Goal: Task Accomplishment & Management: Complete application form

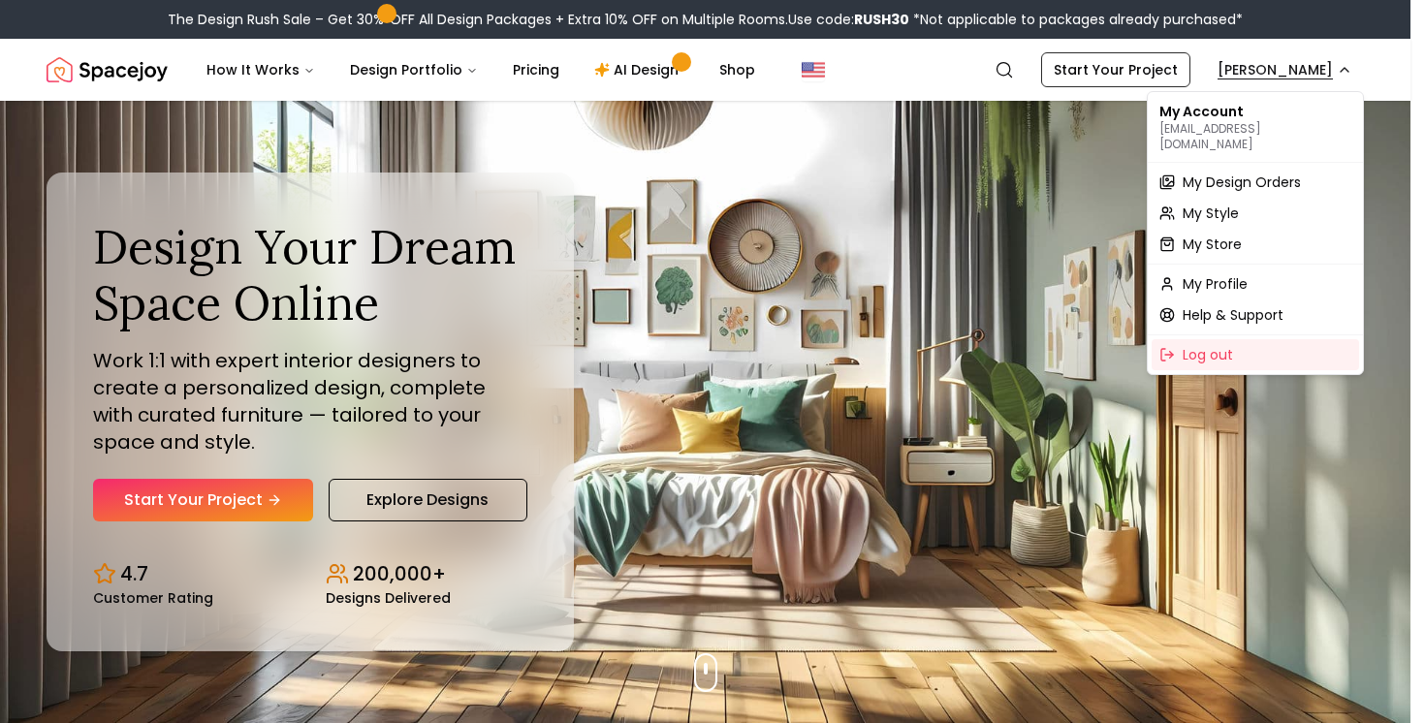
click at [1256, 269] on div "My Profile" at bounding box center [1256, 284] width 208 height 31
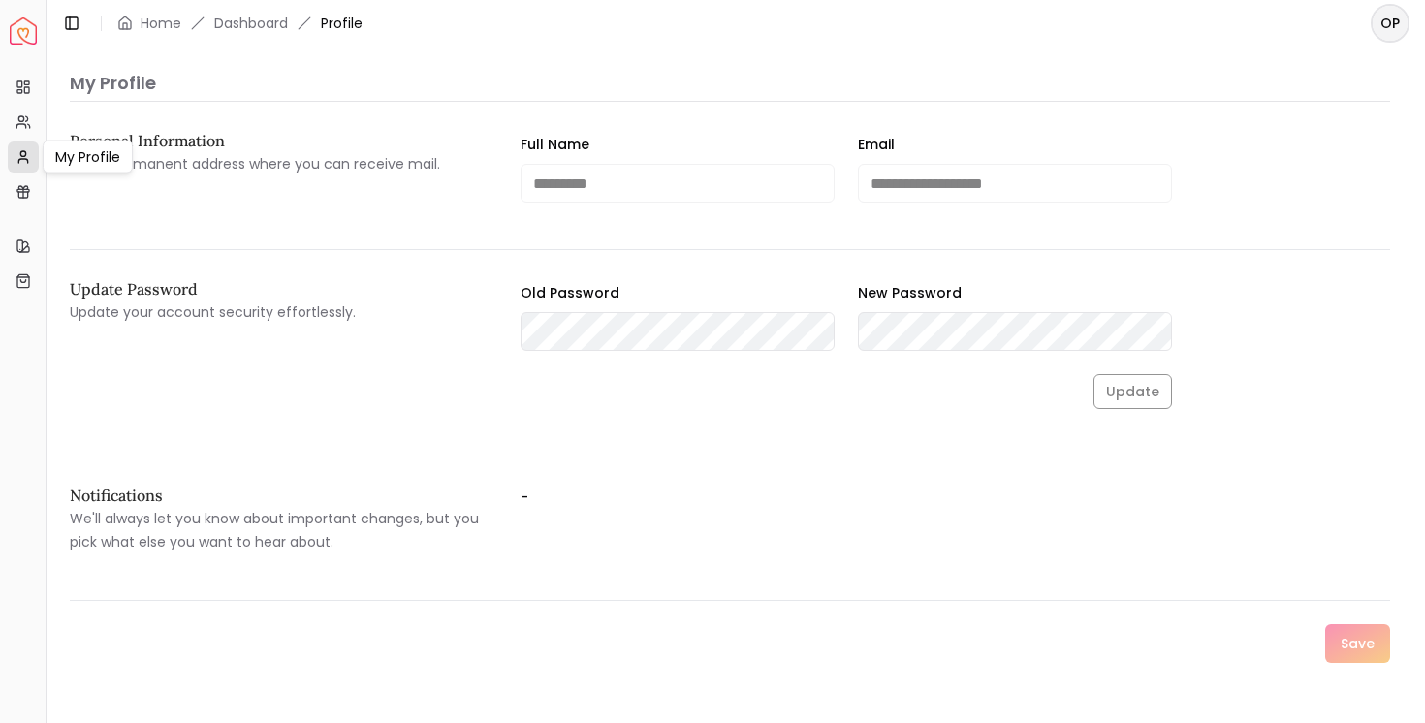
click at [29, 143] on link "My Profile" at bounding box center [23, 157] width 31 height 31
click at [25, 108] on link "My Referrals" at bounding box center [23, 122] width 31 height 31
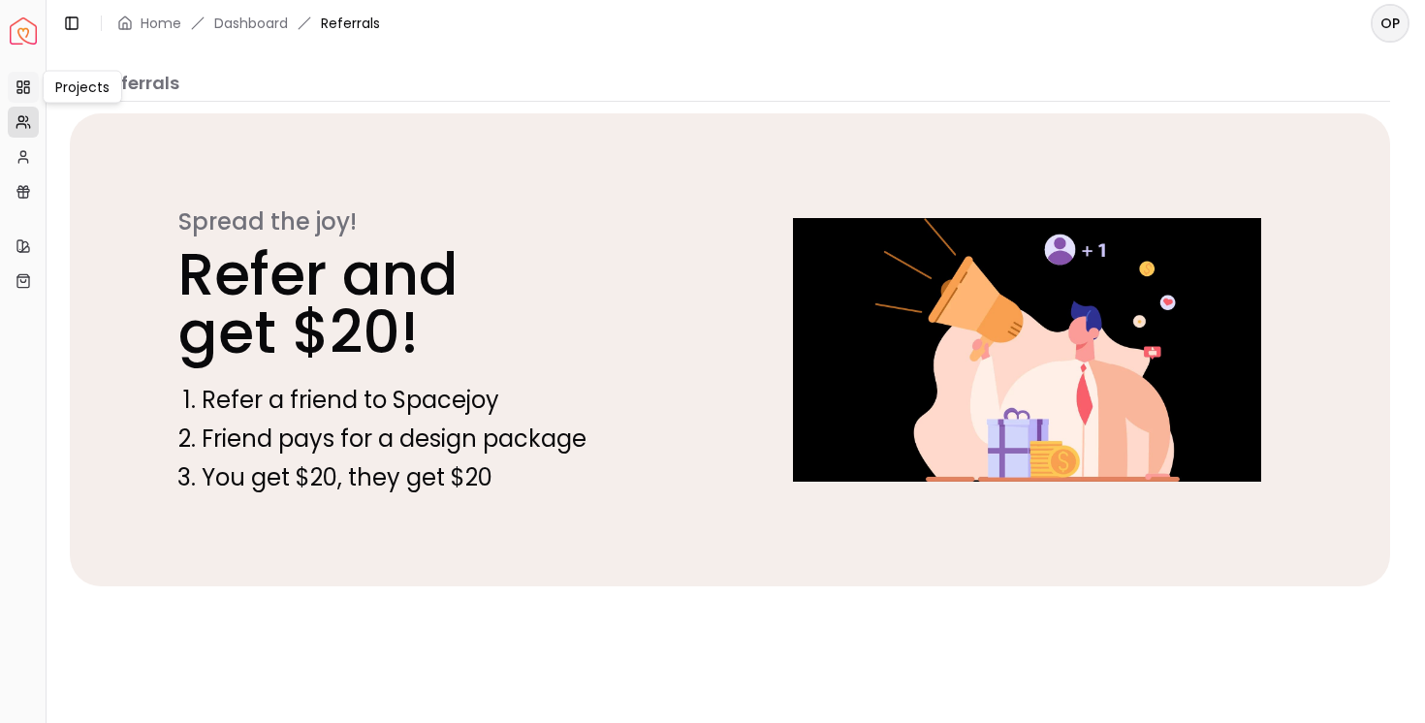
click at [25, 100] on link "Projects" at bounding box center [23, 87] width 31 height 31
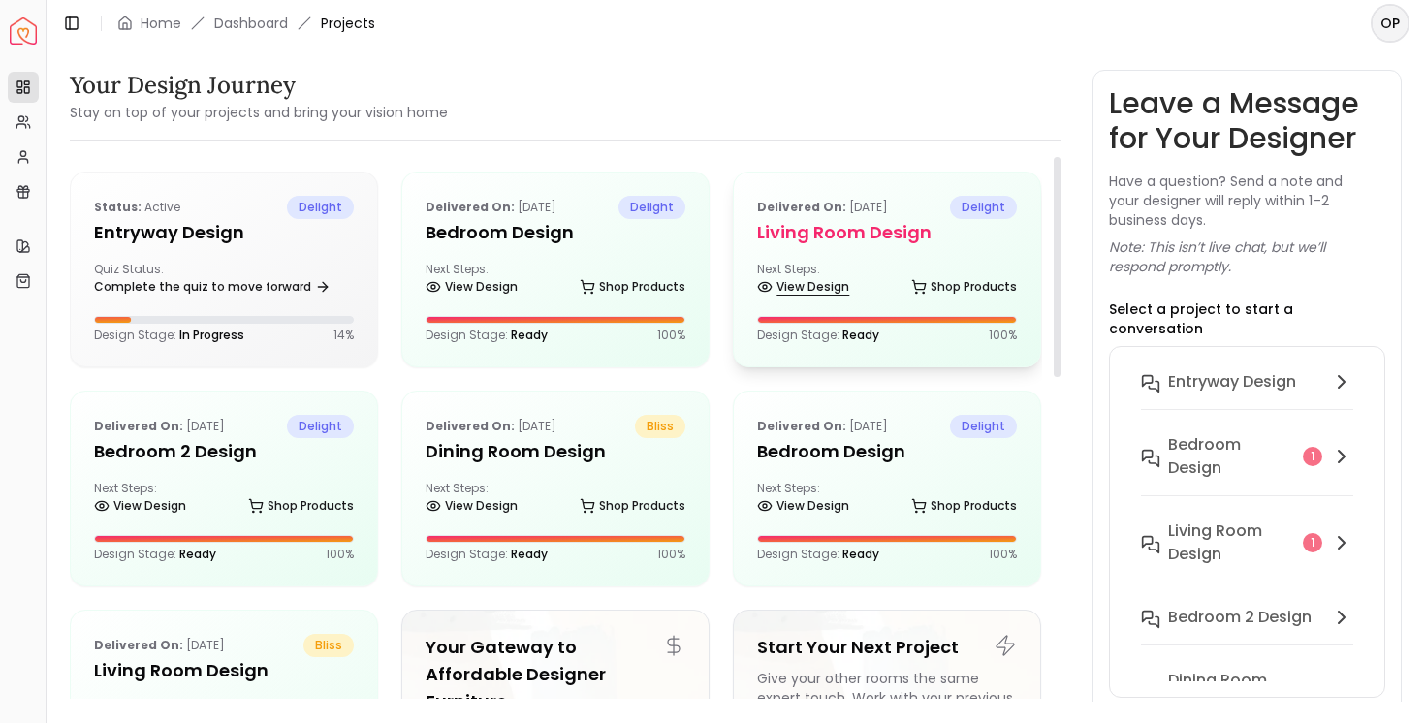
click at [791, 277] on link "View Design" at bounding box center [803, 286] width 92 height 27
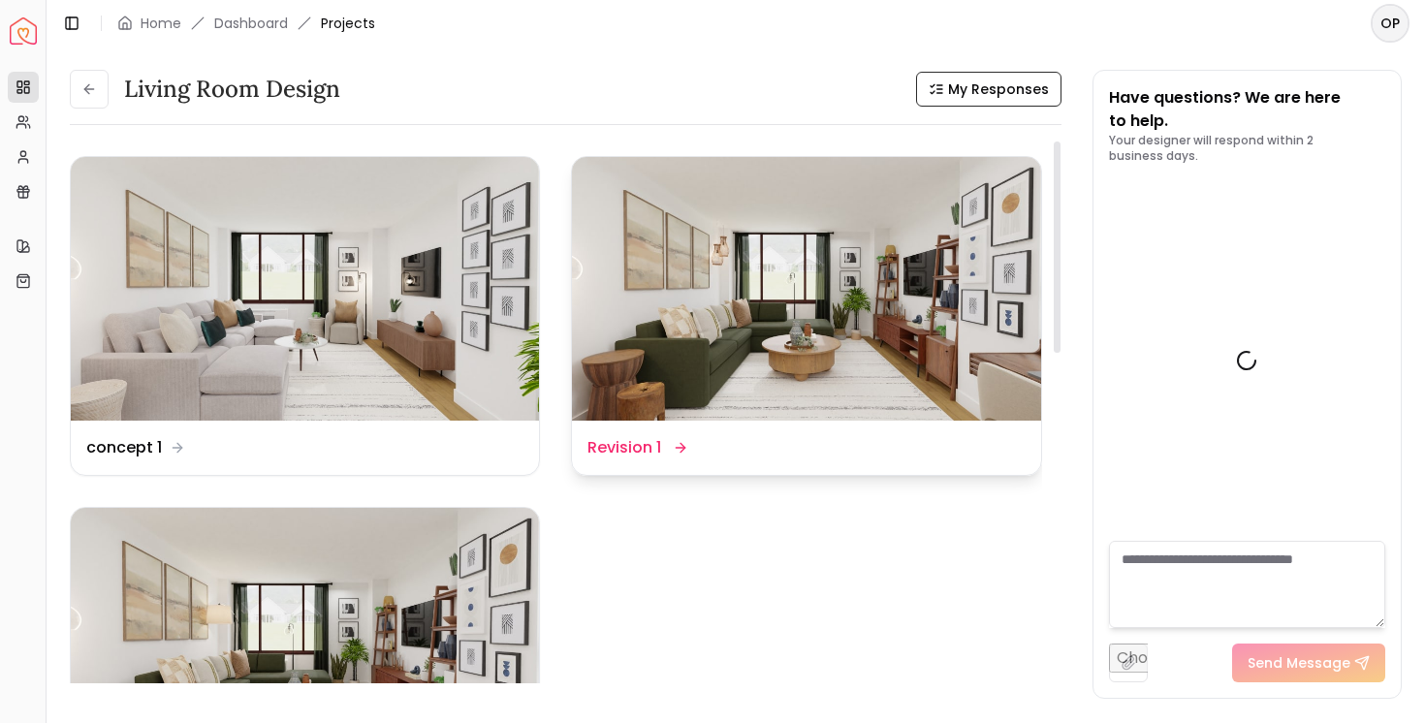
scroll to position [3874, 0]
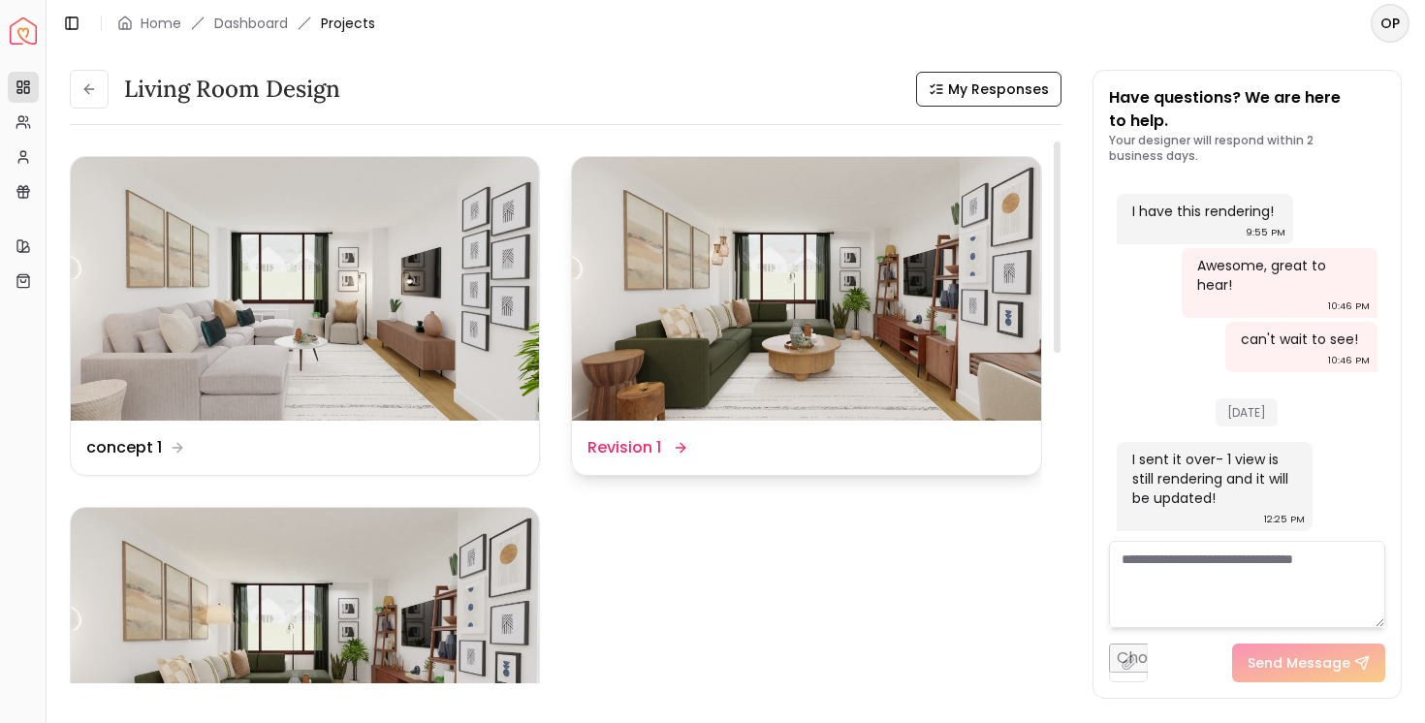
click at [775, 242] on img at bounding box center [806, 289] width 468 height 264
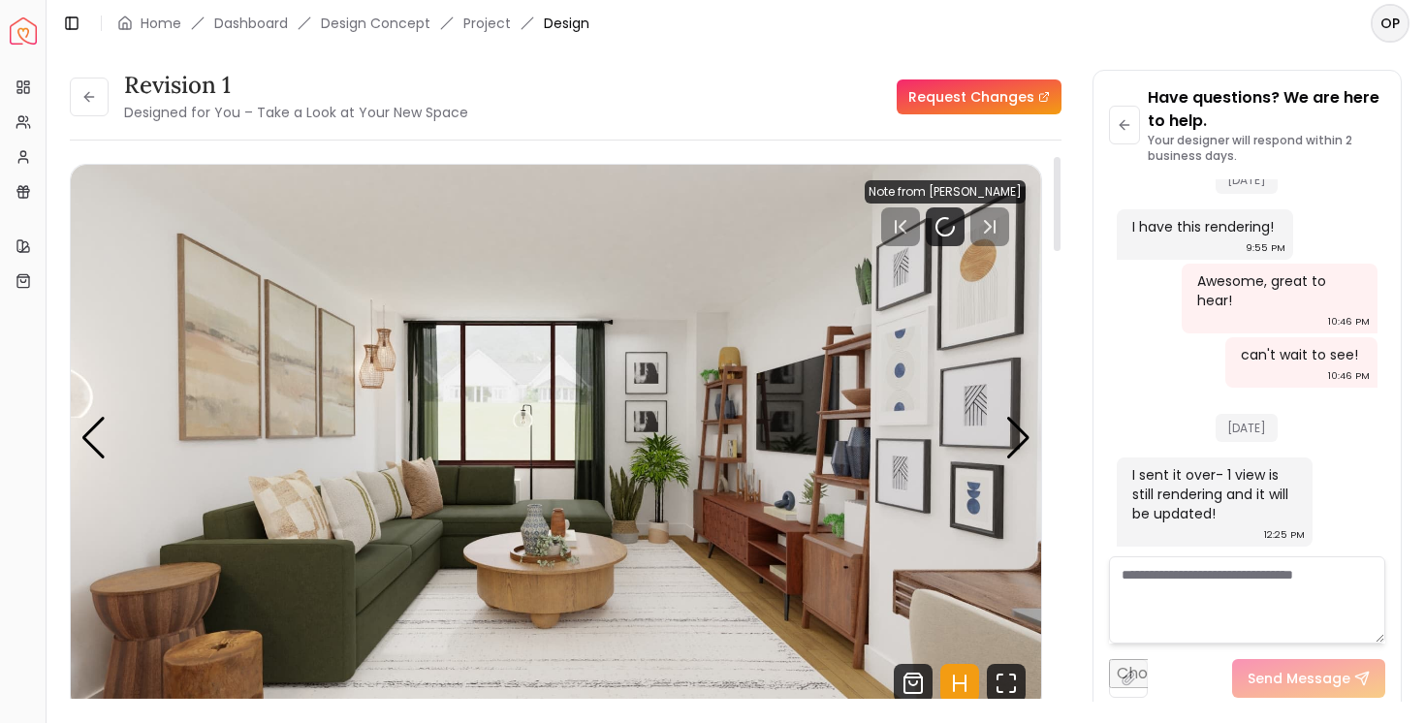
scroll to position [3858, 0]
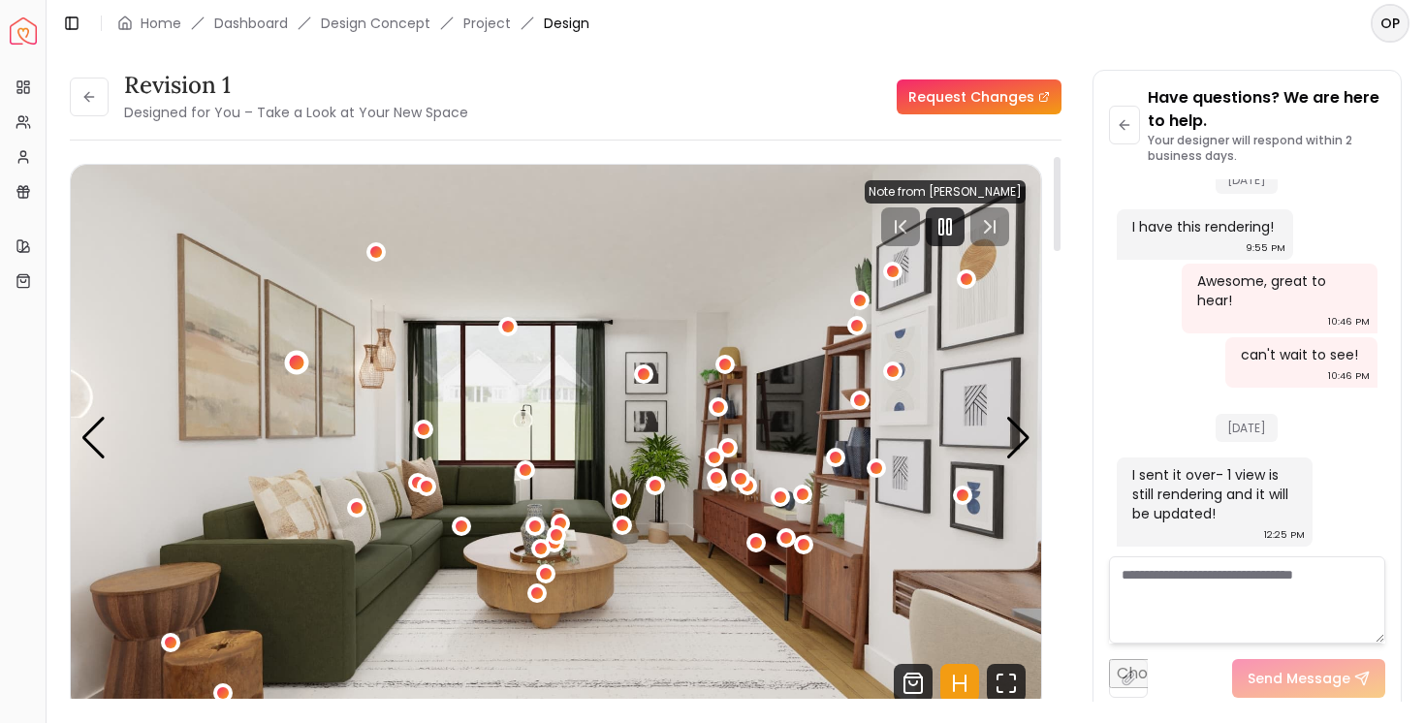
click at [295, 362] on div "1 / 6" at bounding box center [296, 362] width 15 height 15
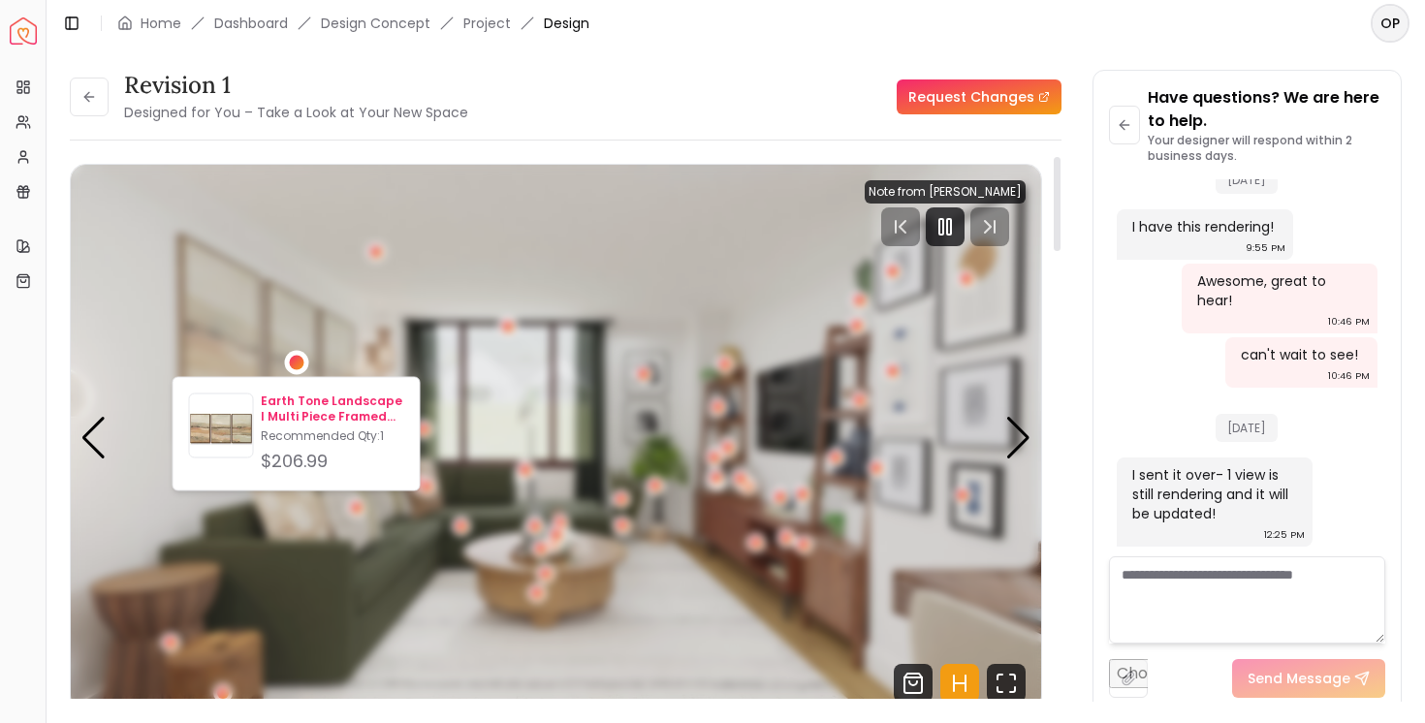
click at [335, 400] on p "Earth Tone Landscape I Multi Piece Framed Canvas" at bounding box center [332, 409] width 143 height 31
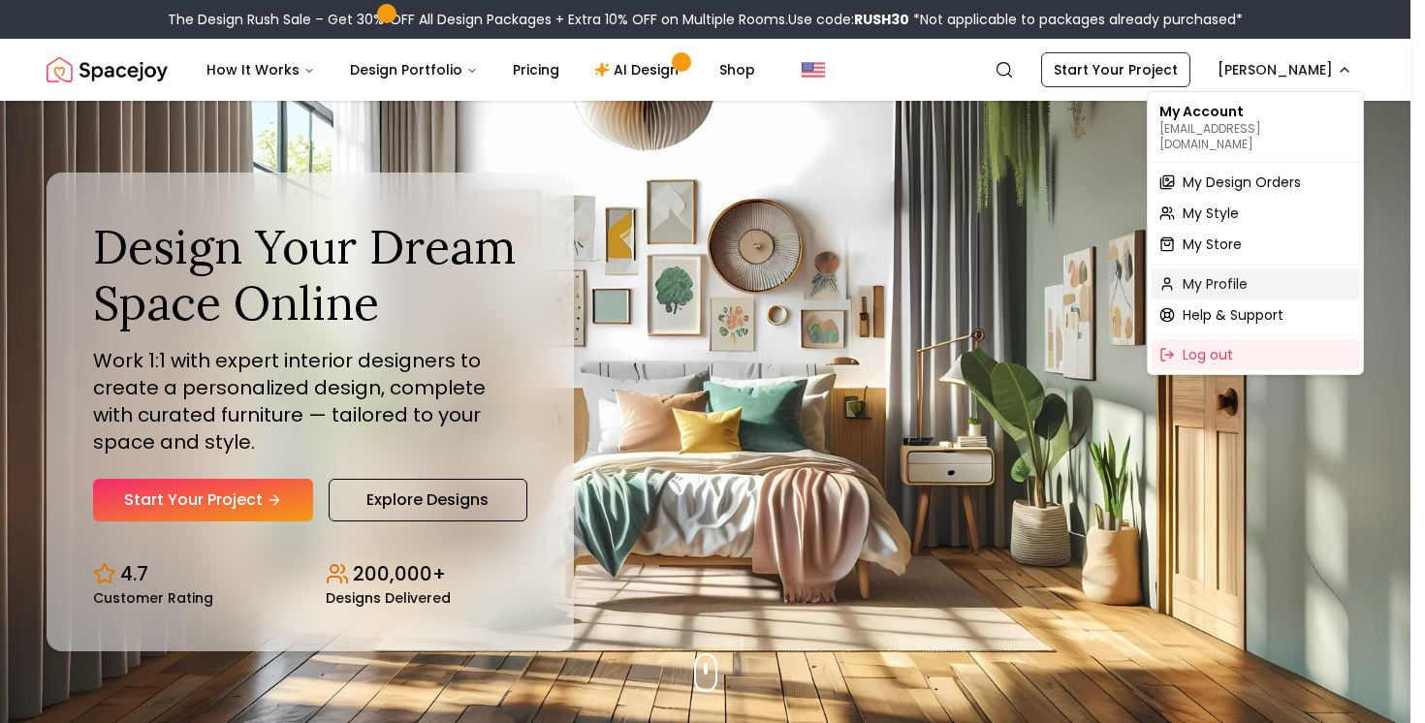
click at [1230, 274] on span "My Profile" at bounding box center [1215, 283] width 65 height 19
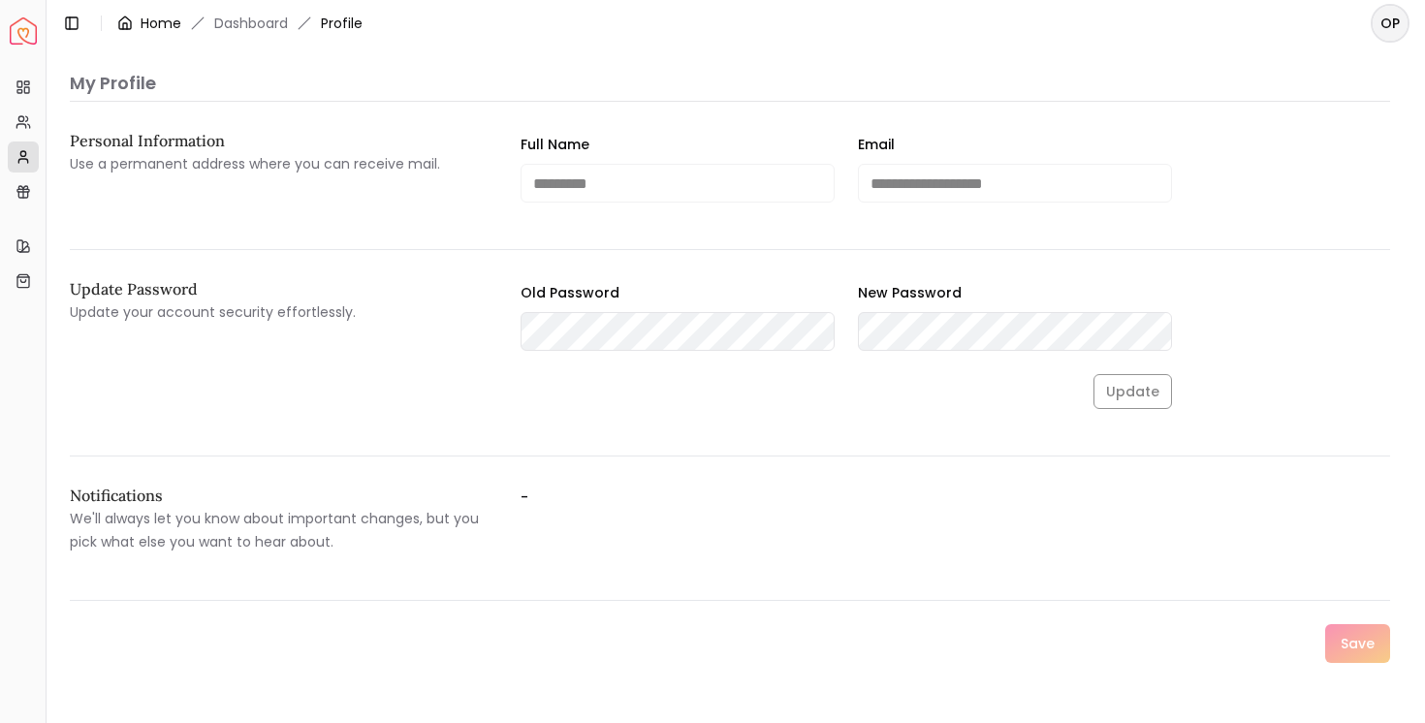
click at [161, 27] on link "Home" at bounding box center [161, 23] width 41 height 19
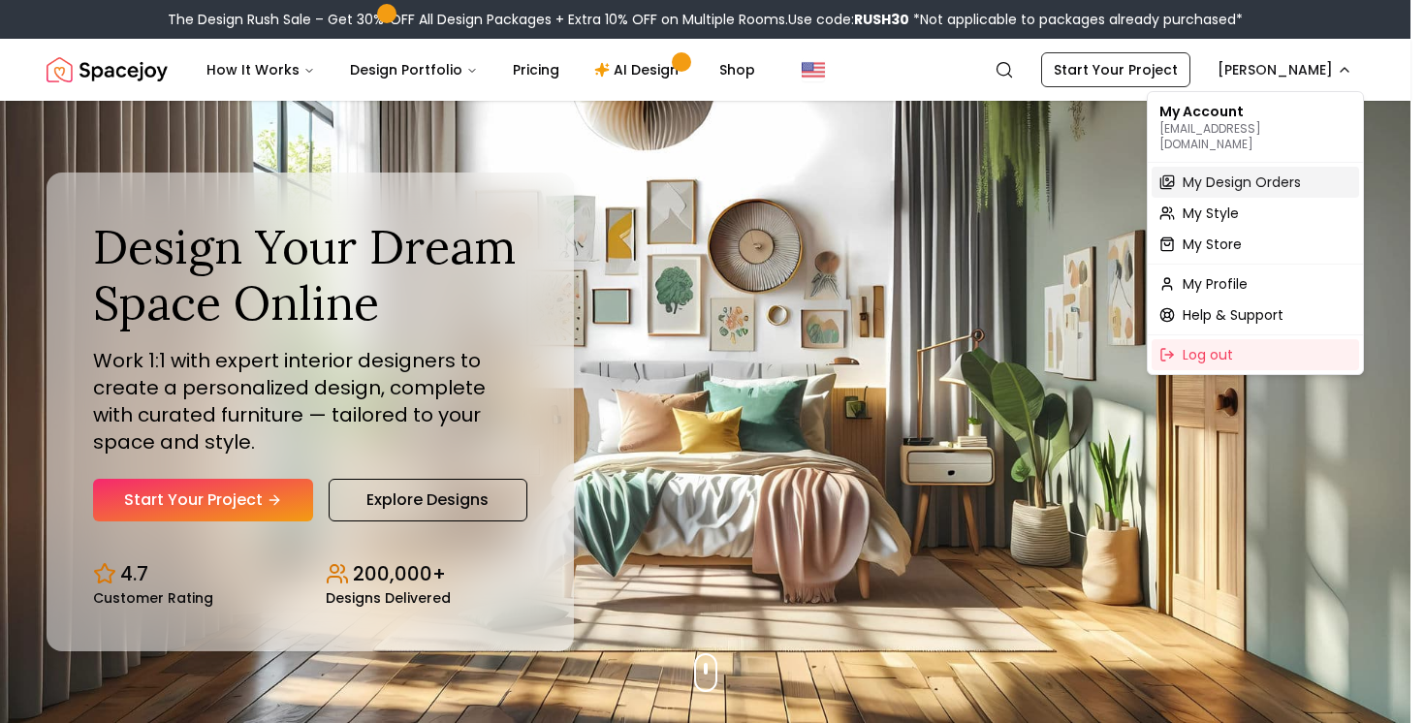
click at [1290, 173] on span "My Design Orders" at bounding box center [1242, 182] width 118 height 19
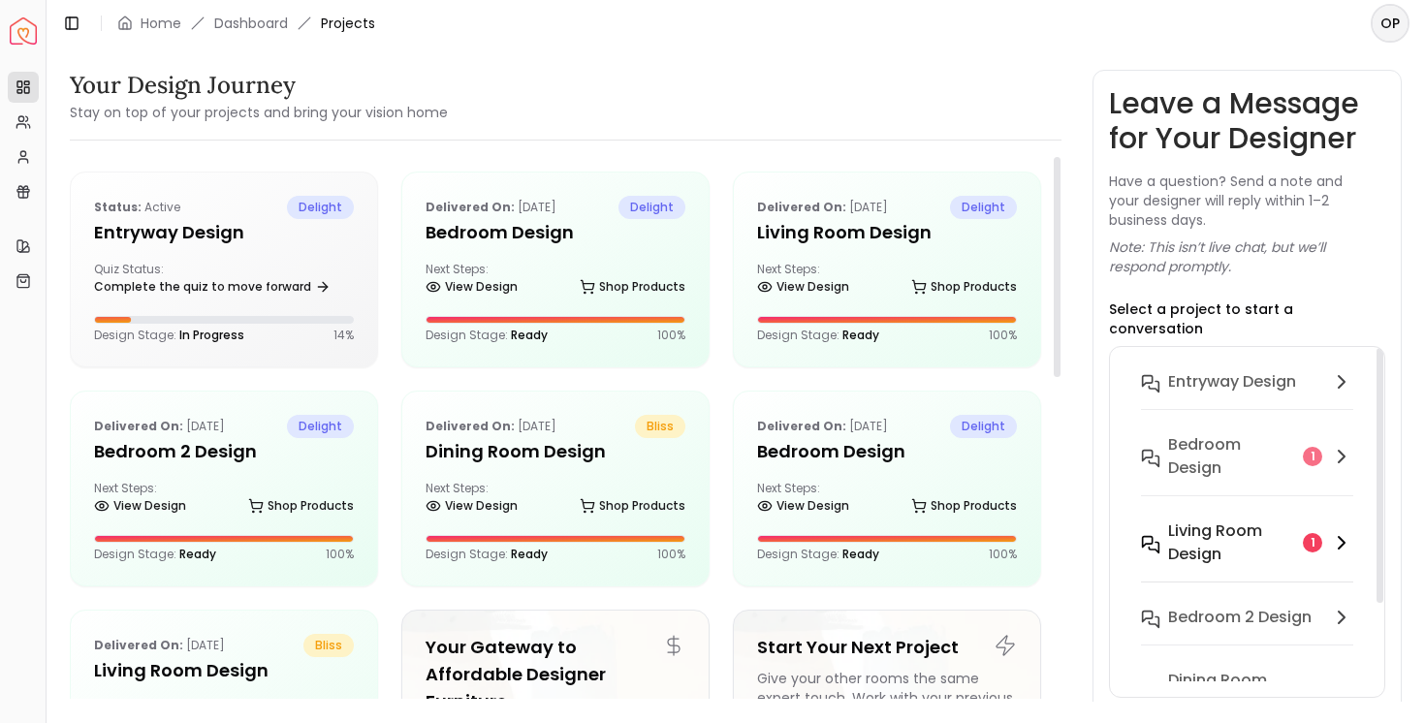
click at [1281, 533] on h6 "Living Room design" at bounding box center [1232, 543] width 128 height 47
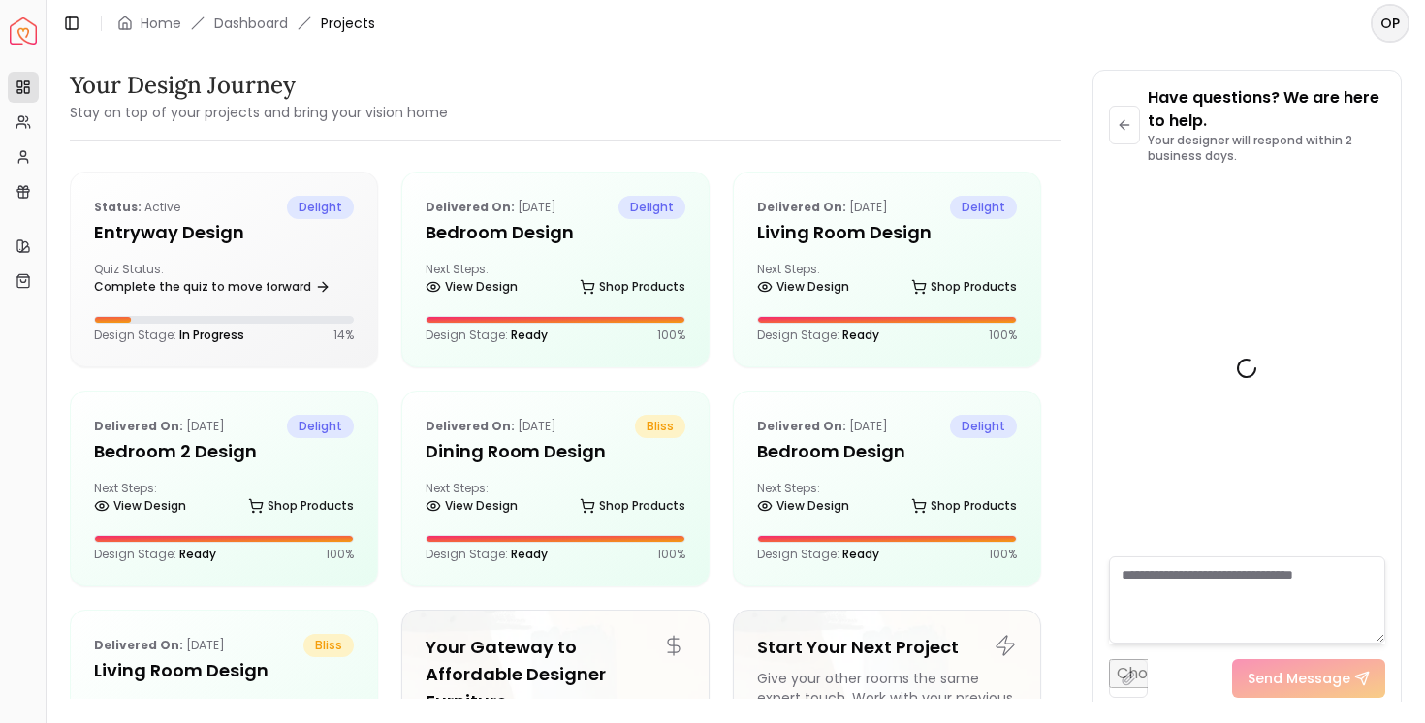
scroll to position [3858, 0]
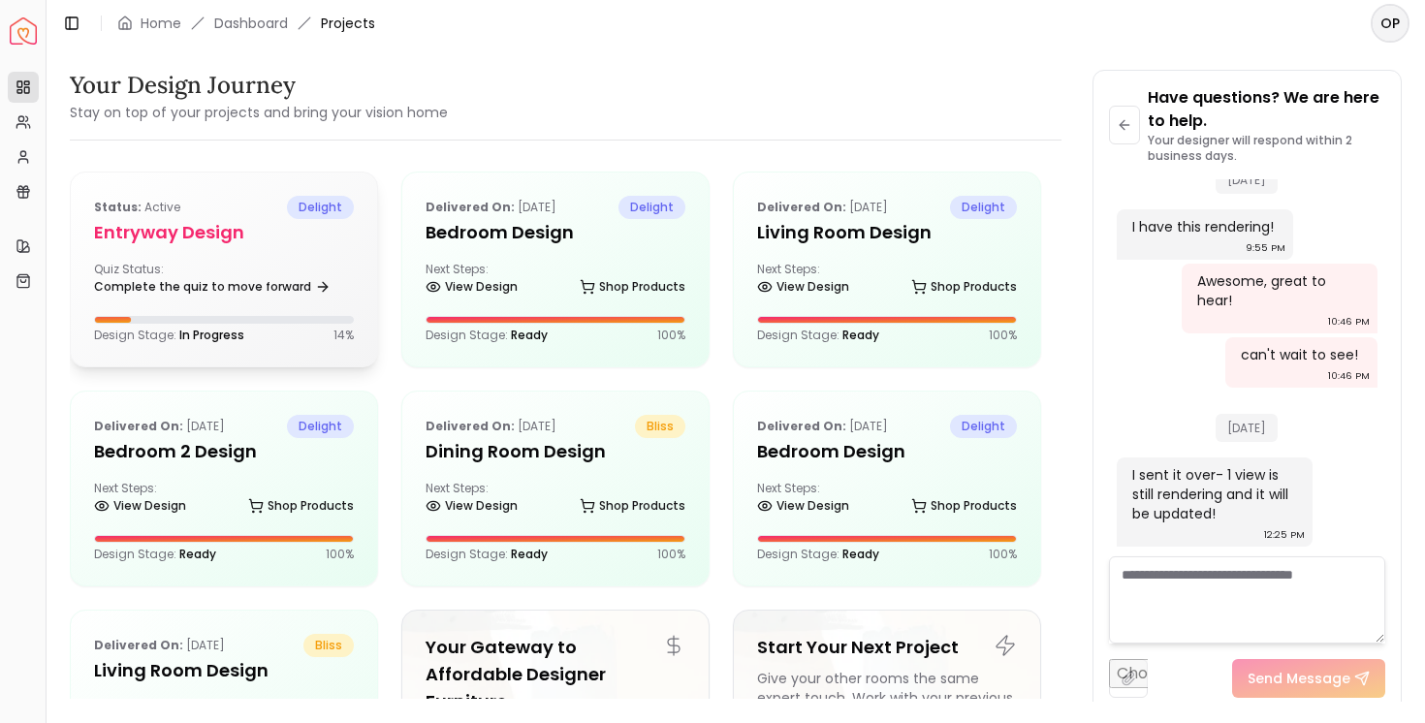
click at [230, 246] on div "Status: active delight entryway design Quiz Status: Complete the quiz to move f…" at bounding box center [224, 270] width 306 height 194
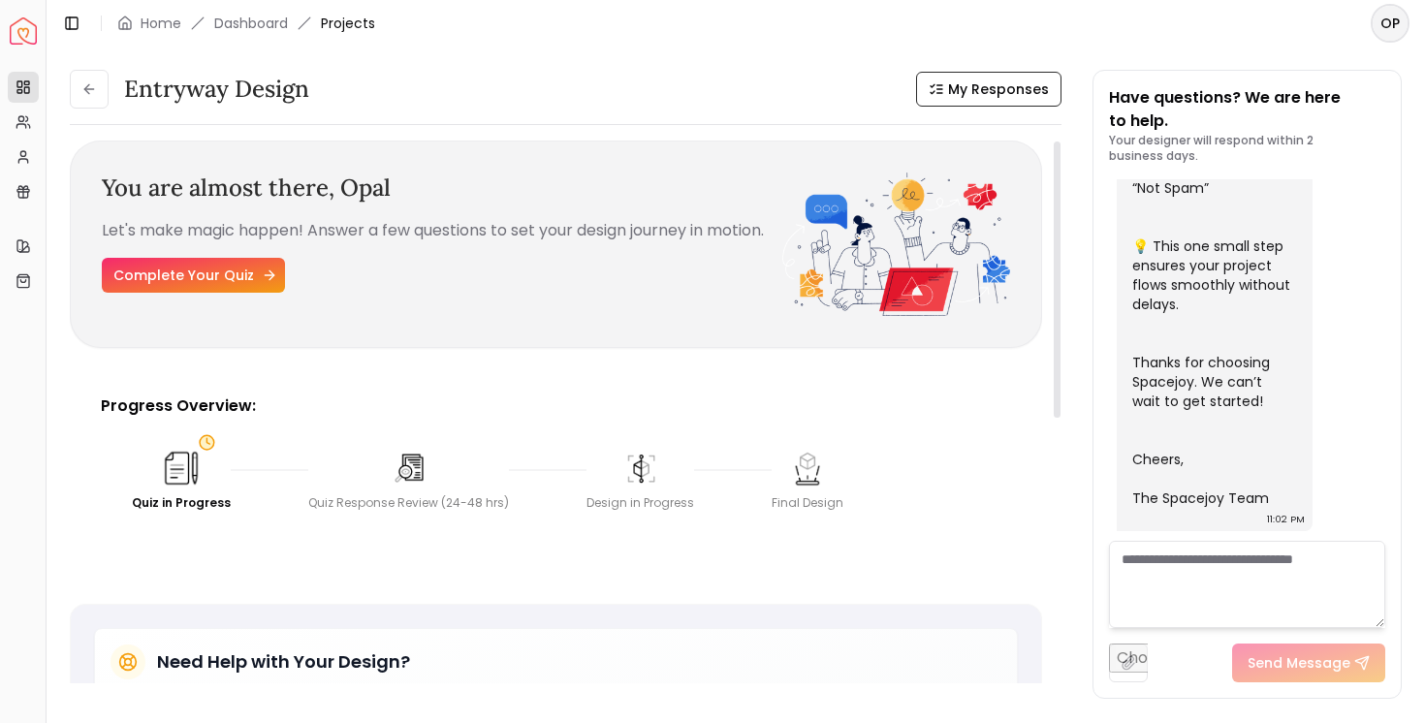
click at [224, 263] on link "Complete Your Quiz" at bounding box center [193, 275] width 183 height 35
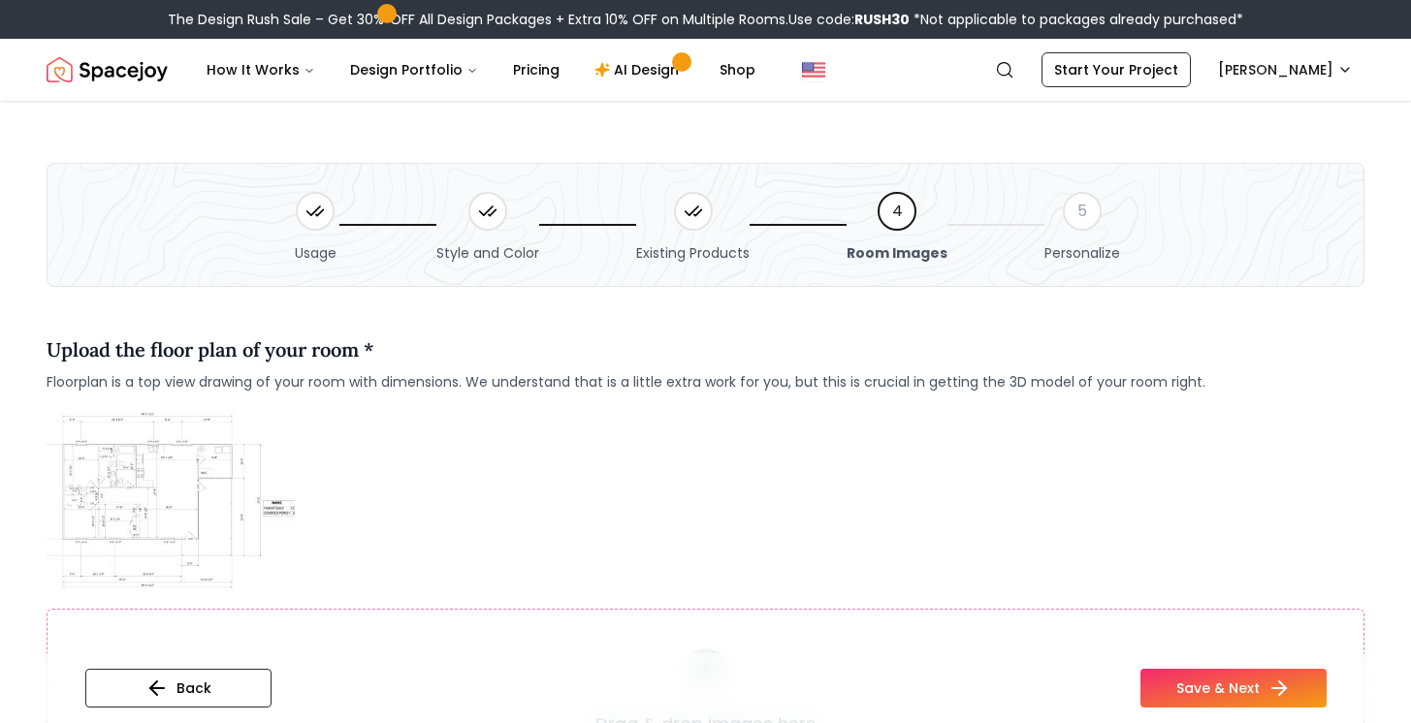
click at [202, 451] on img at bounding box center [171, 500] width 248 height 186
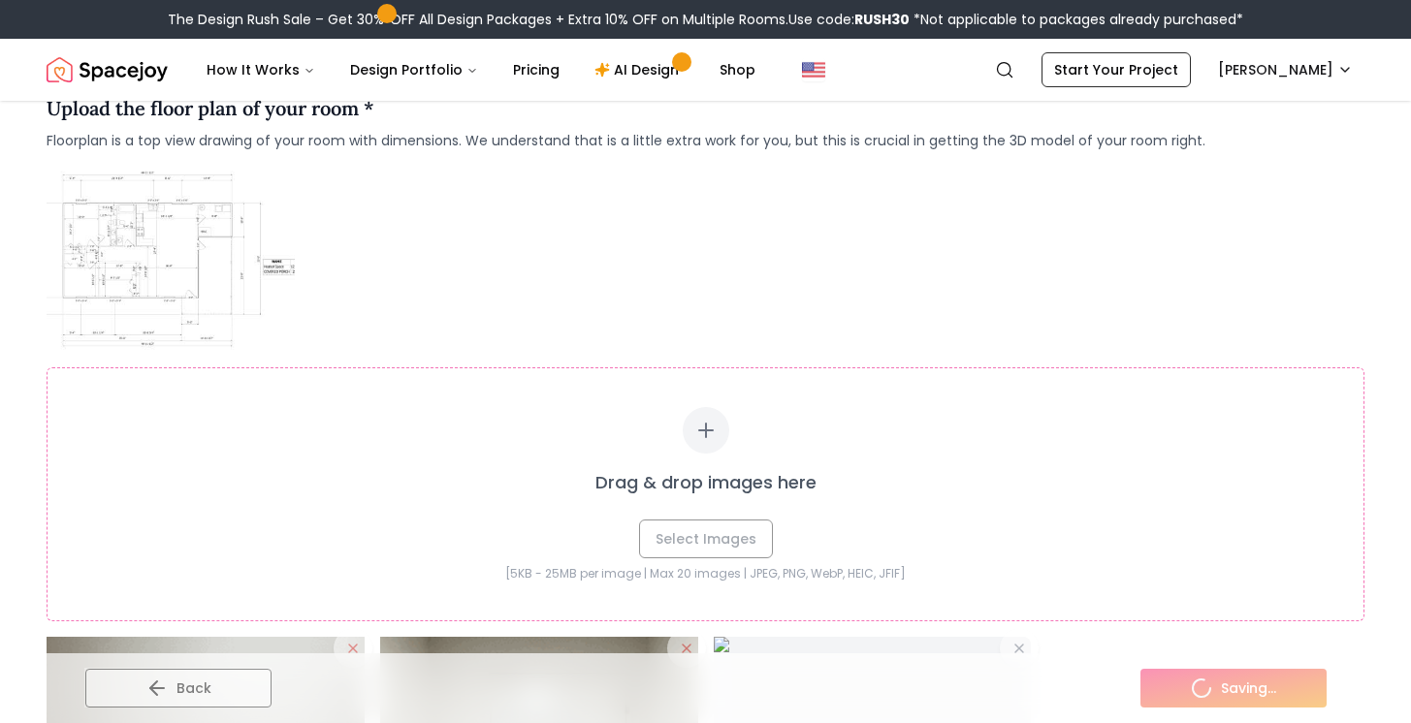
scroll to position [198, 0]
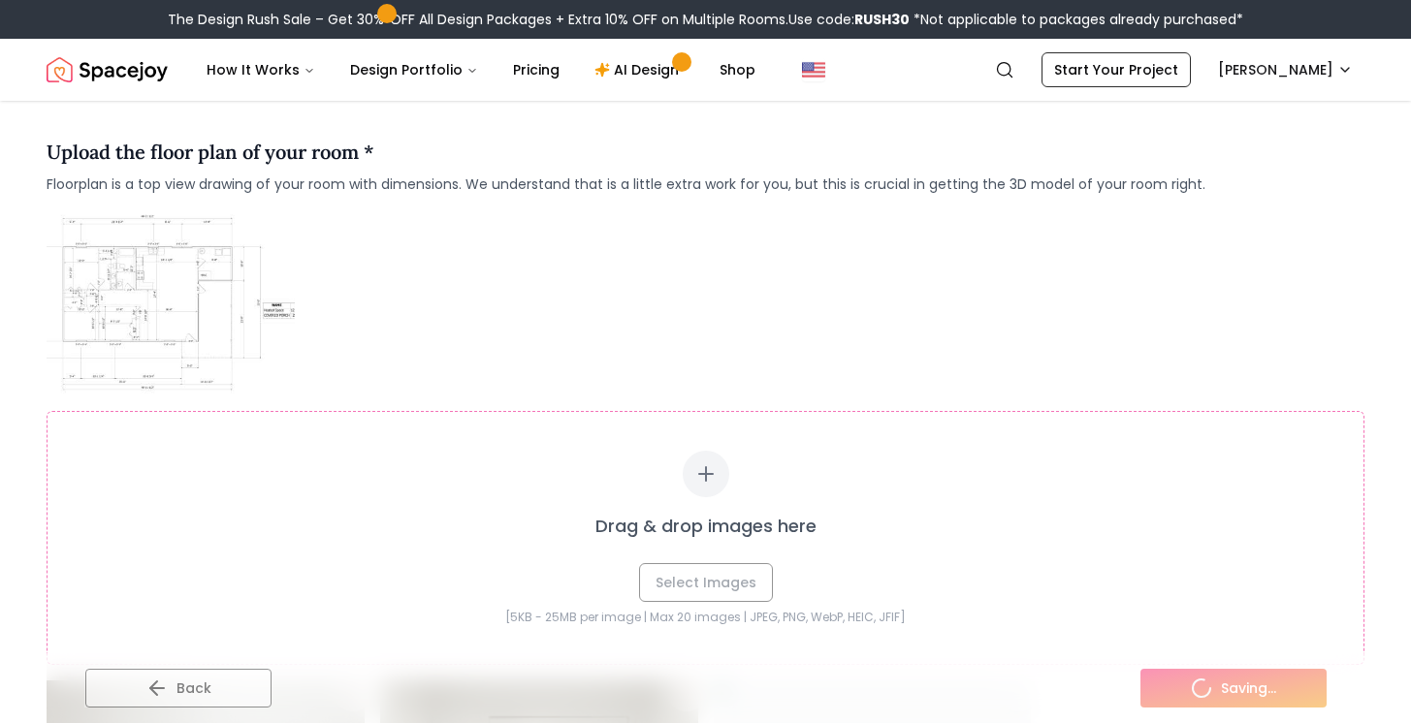
click at [708, 469] on icon at bounding box center [705, 474] width 23 height 23
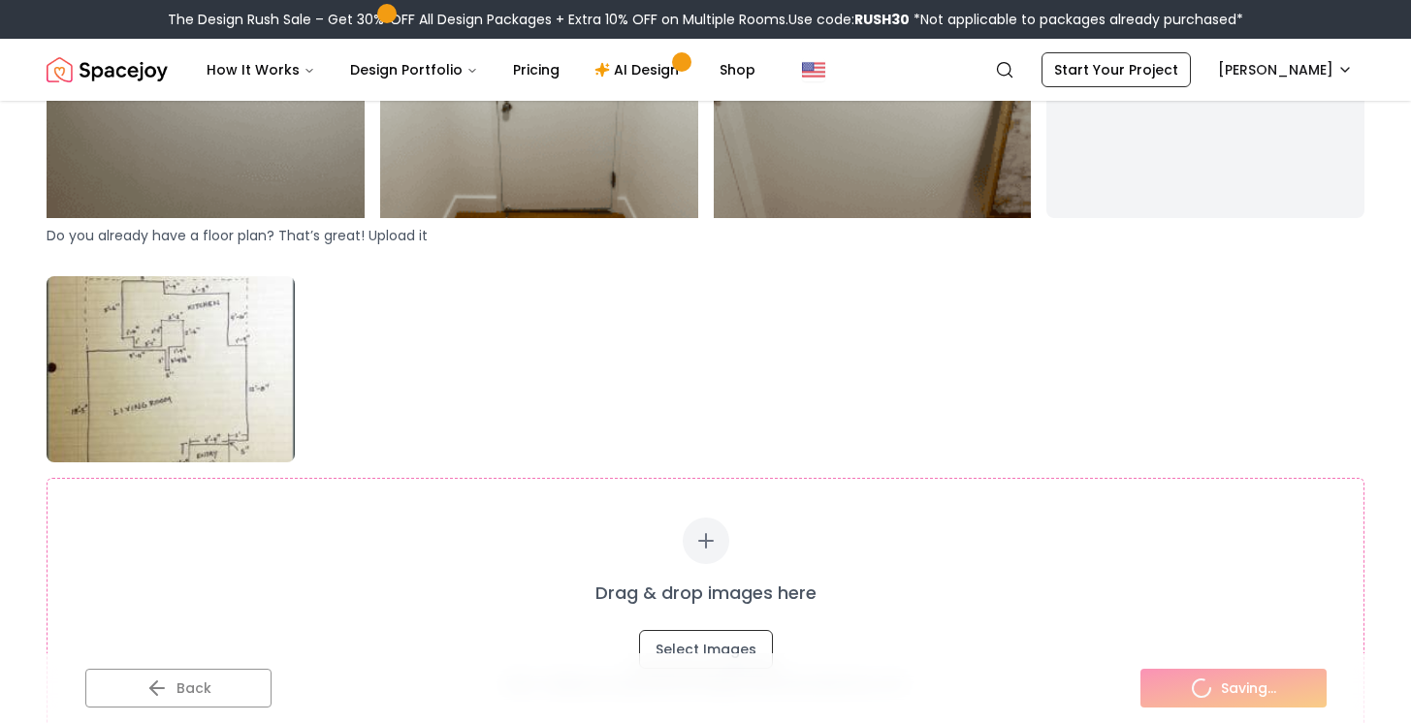
scroll to position [1113, 0]
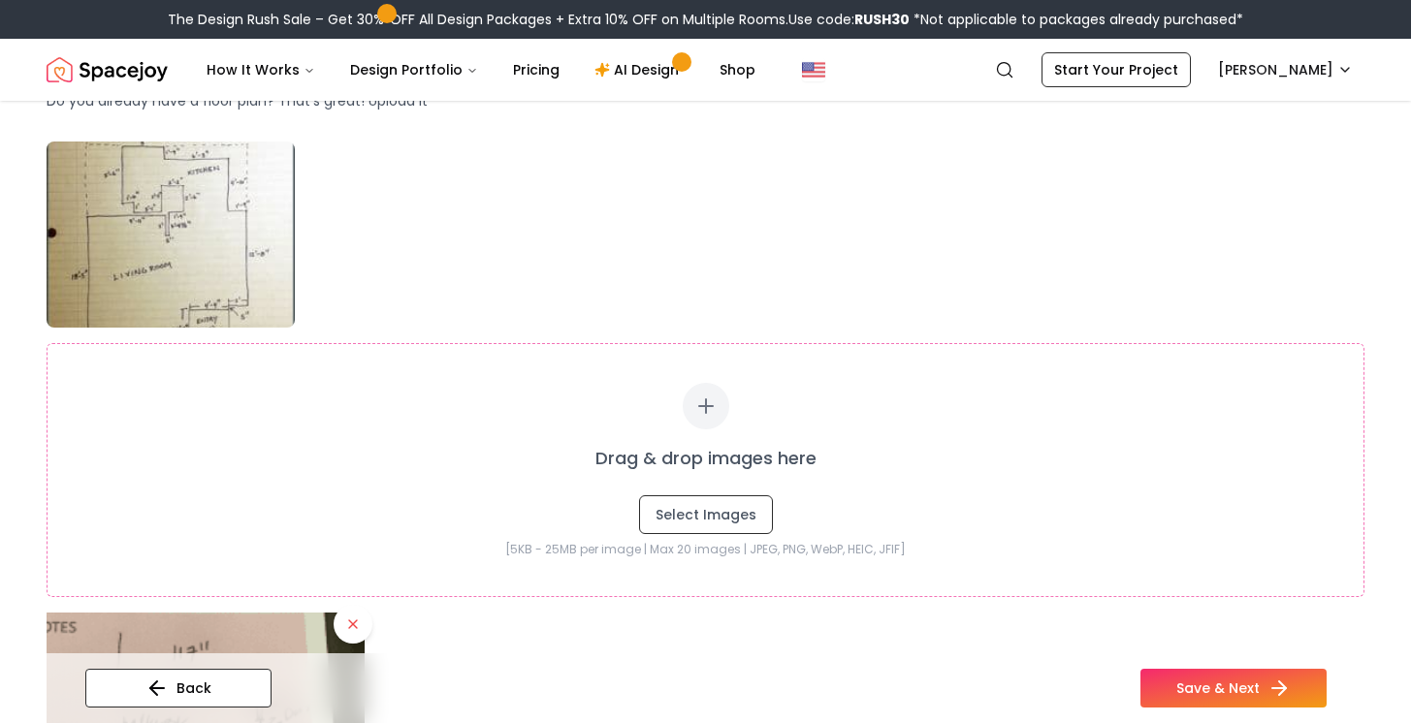
click at [1285, 697] on icon at bounding box center [1278, 688] width 23 height 23
click at [1203, 686] on button "Save & Next" at bounding box center [1233, 688] width 186 height 39
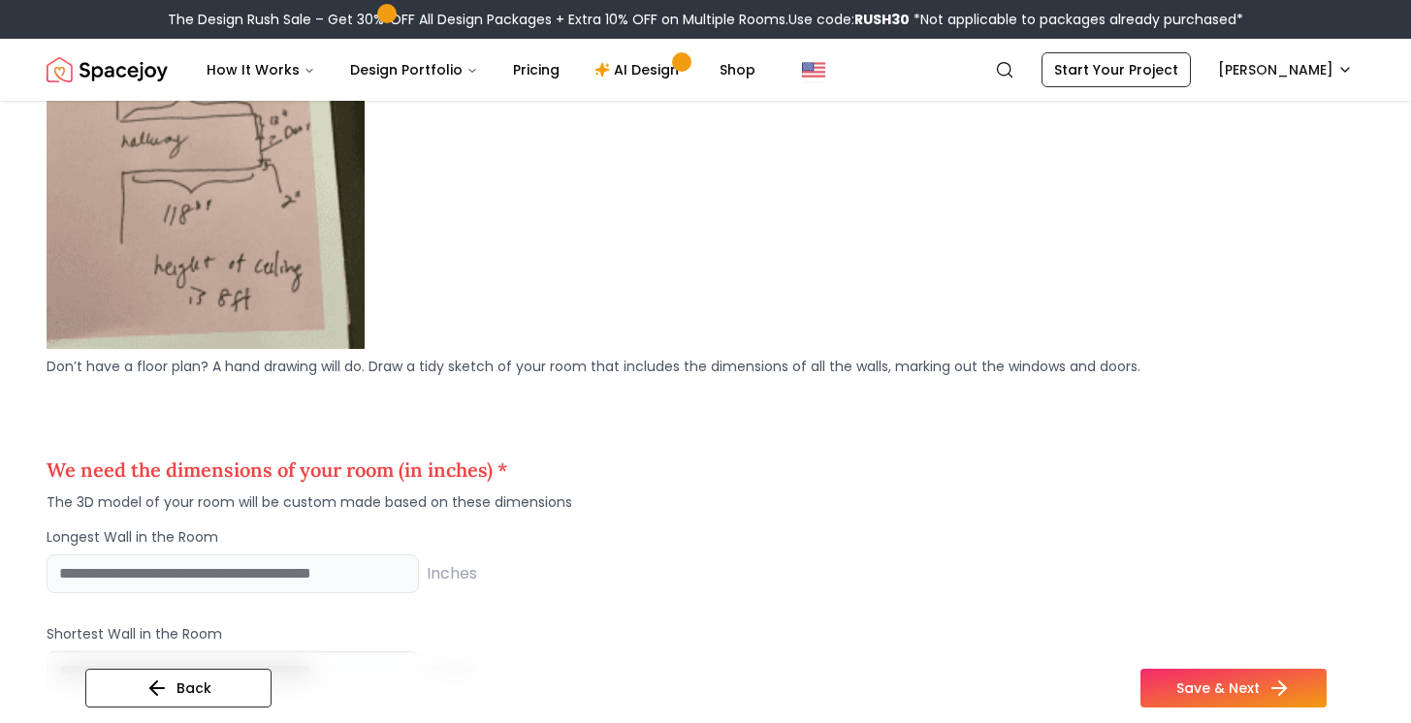
scroll to position [1697, 0]
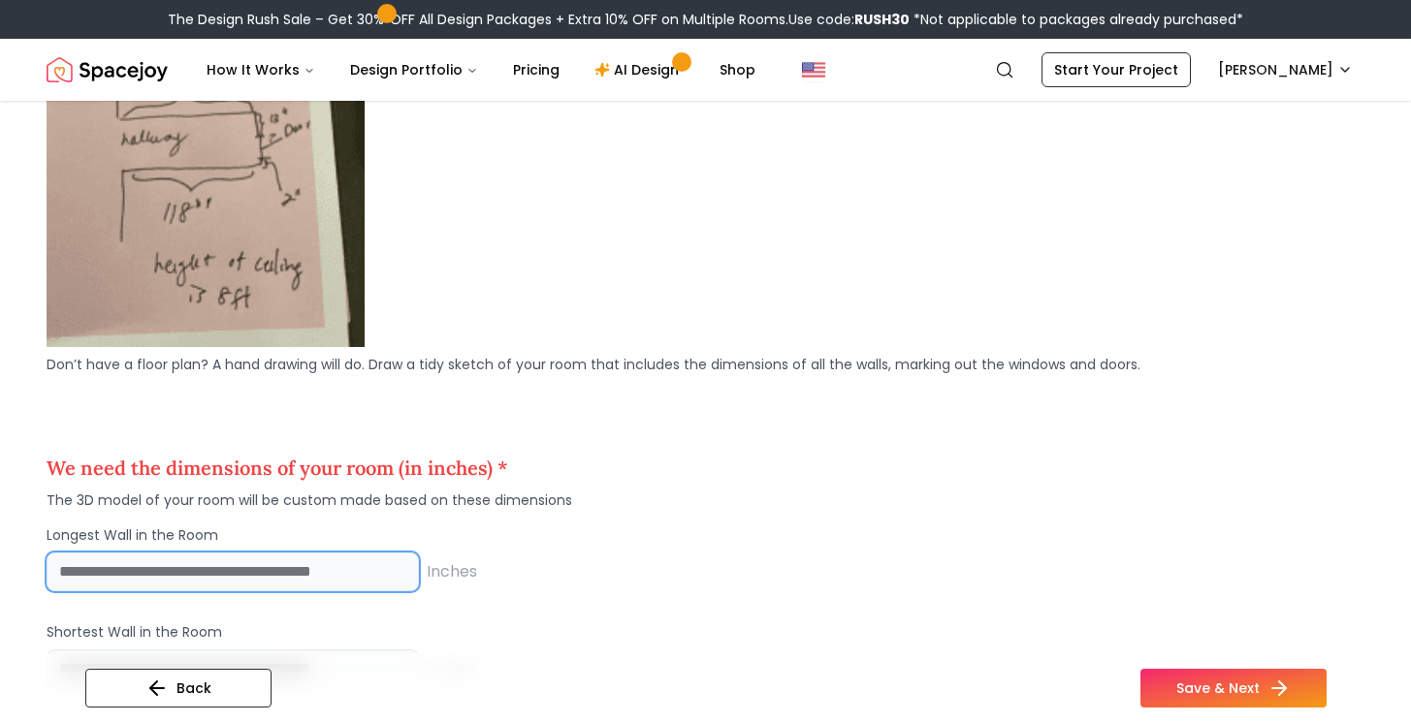
click at [244, 584] on input "number" at bounding box center [233, 572] width 372 height 39
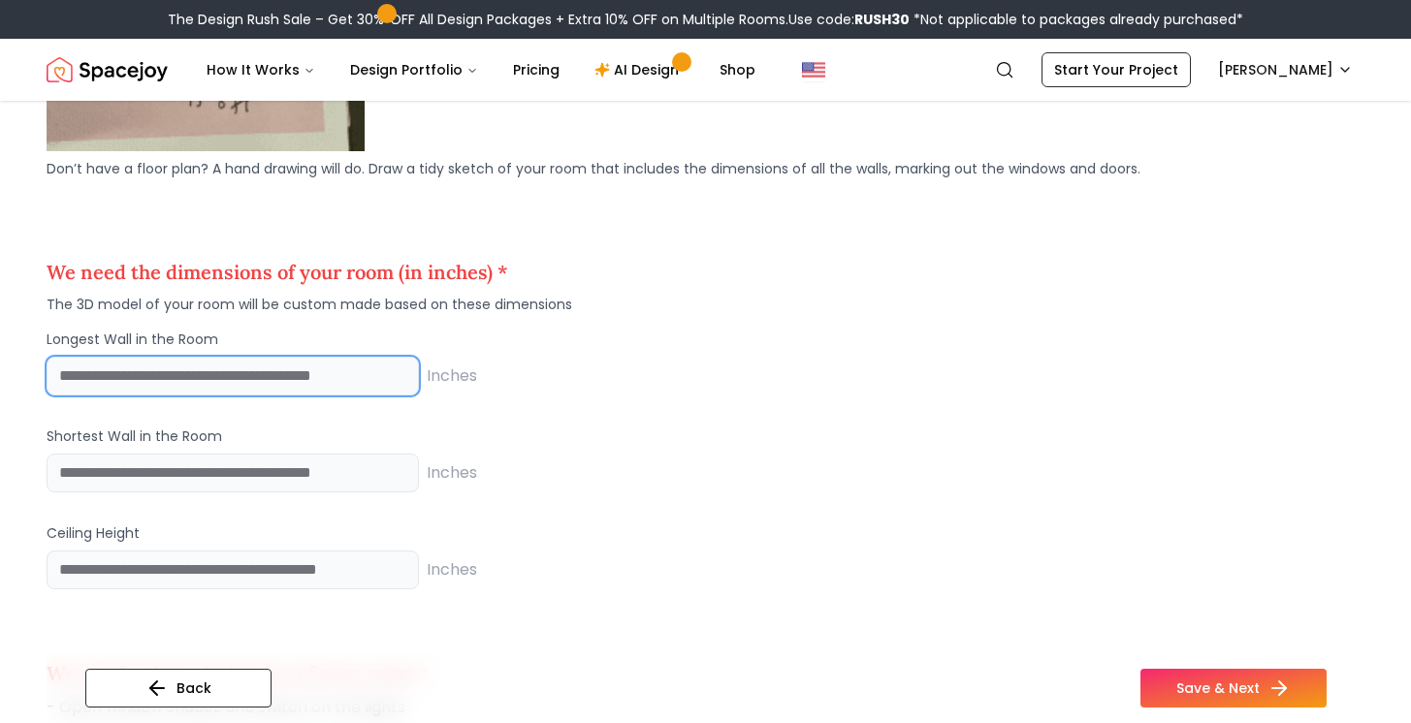
scroll to position [1924, 0]
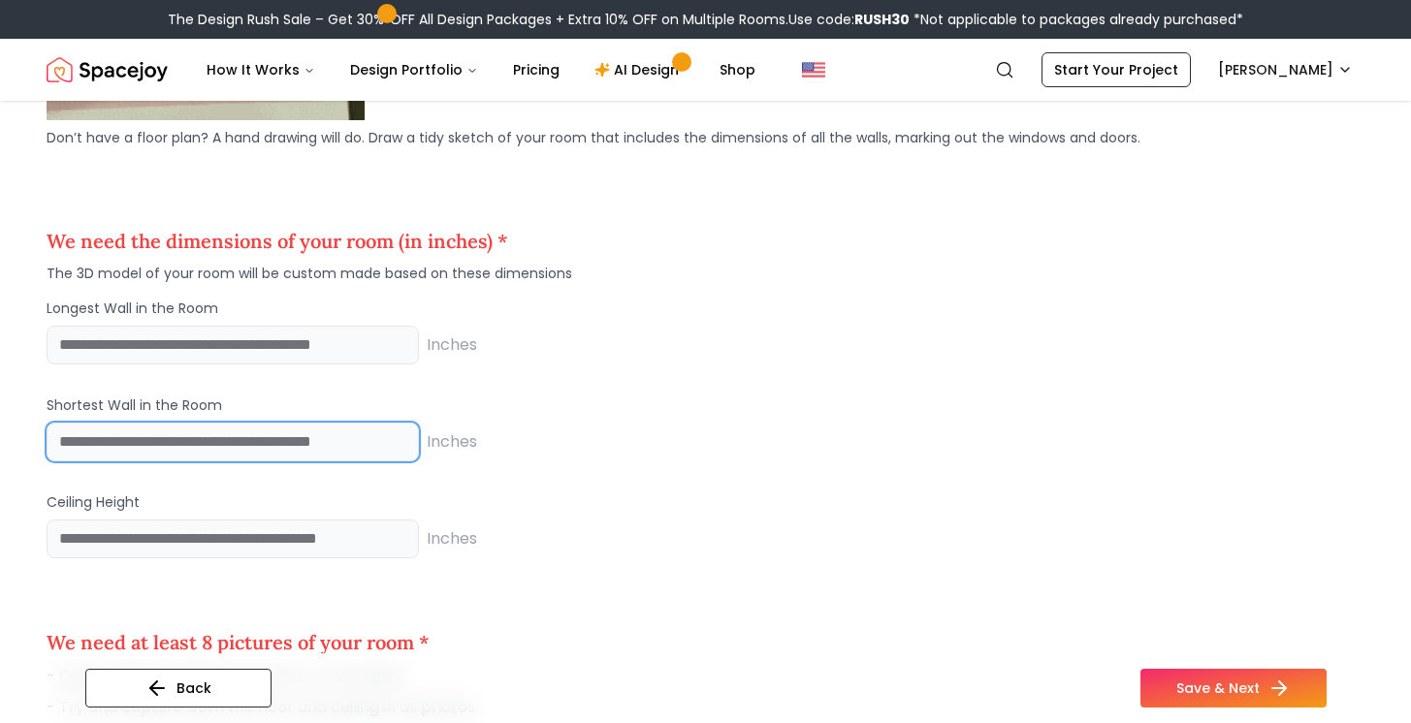
click at [143, 450] on input "number" at bounding box center [233, 442] width 372 height 39
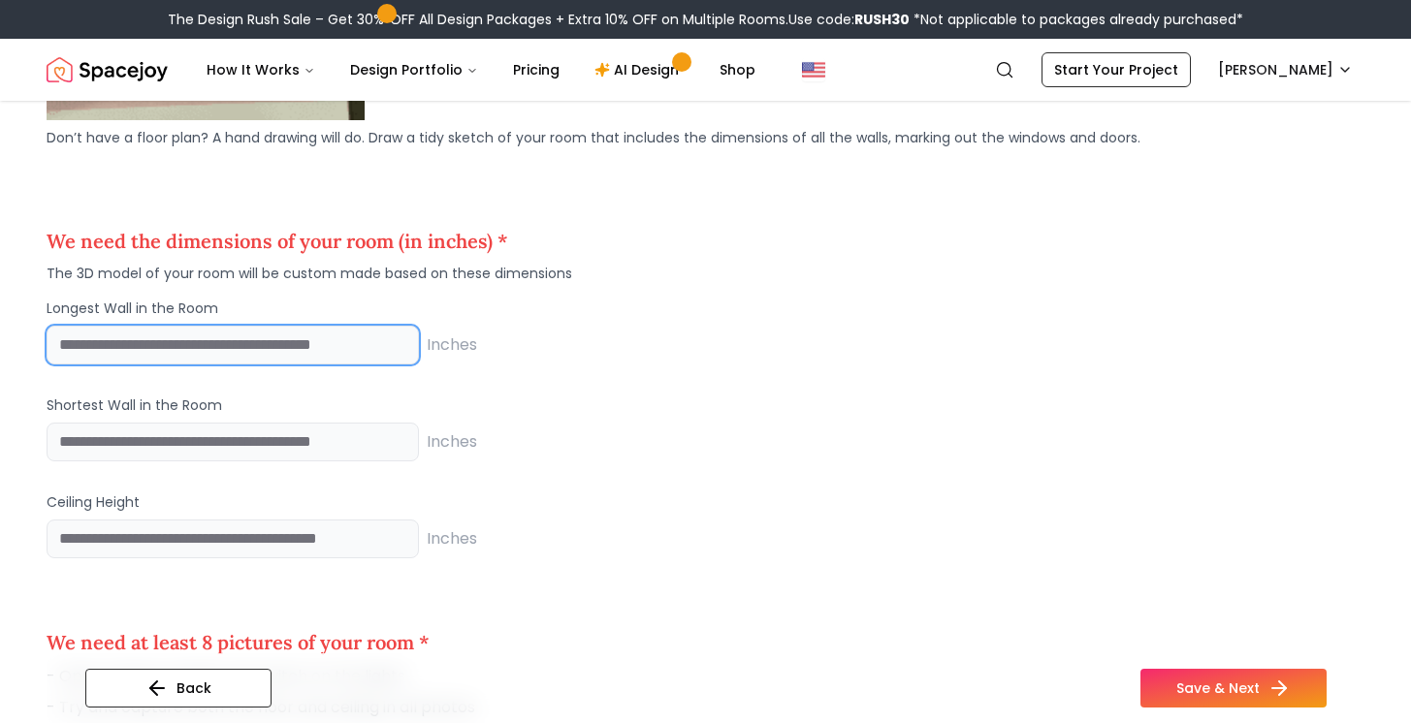
click at [134, 345] on input "***" at bounding box center [233, 345] width 372 height 39
type input "***"
click at [144, 464] on div "Longest Wall in the Room *** Inches Shortest Wall in the Room Inches Ceiling He…" at bounding box center [706, 429] width 1318 height 260
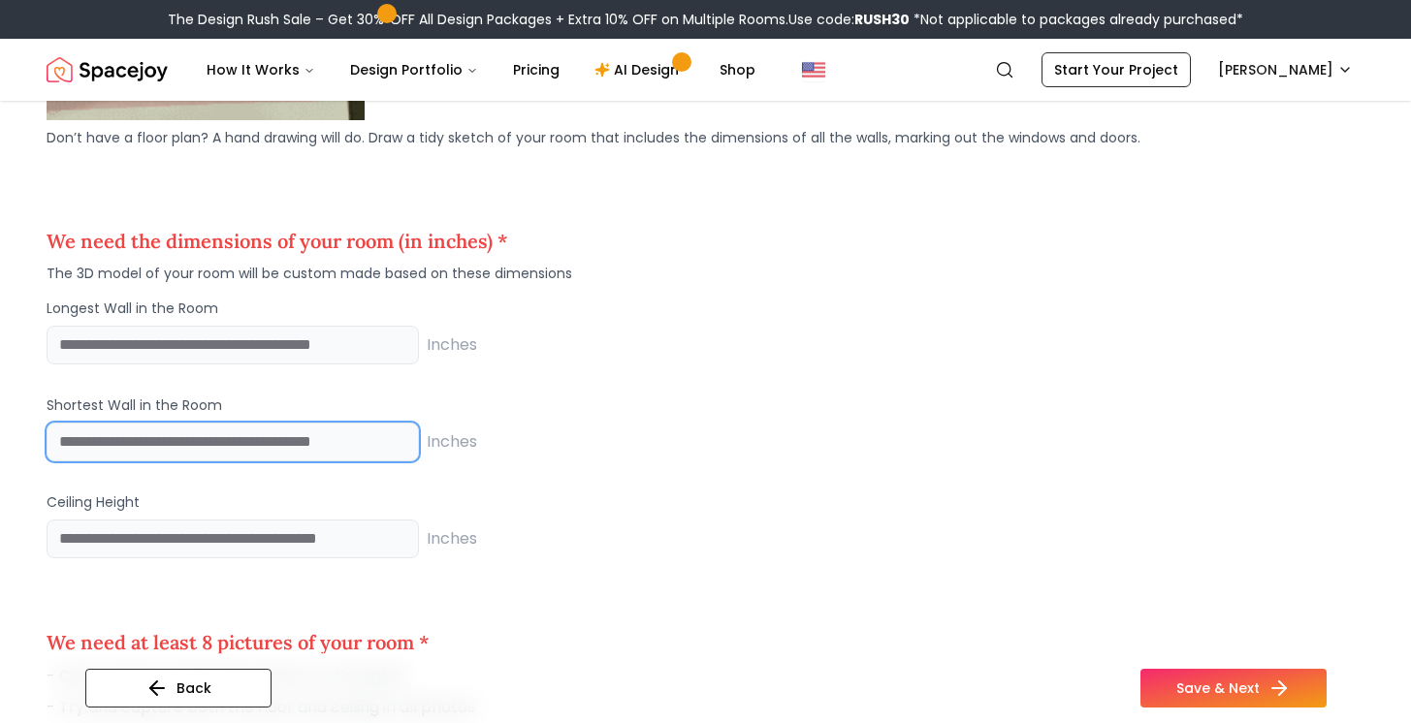
click at [142, 458] on input "number" at bounding box center [233, 442] width 372 height 39
click at [271, 441] on input "number" at bounding box center [233, 442] width 372 height 39
type input "****"
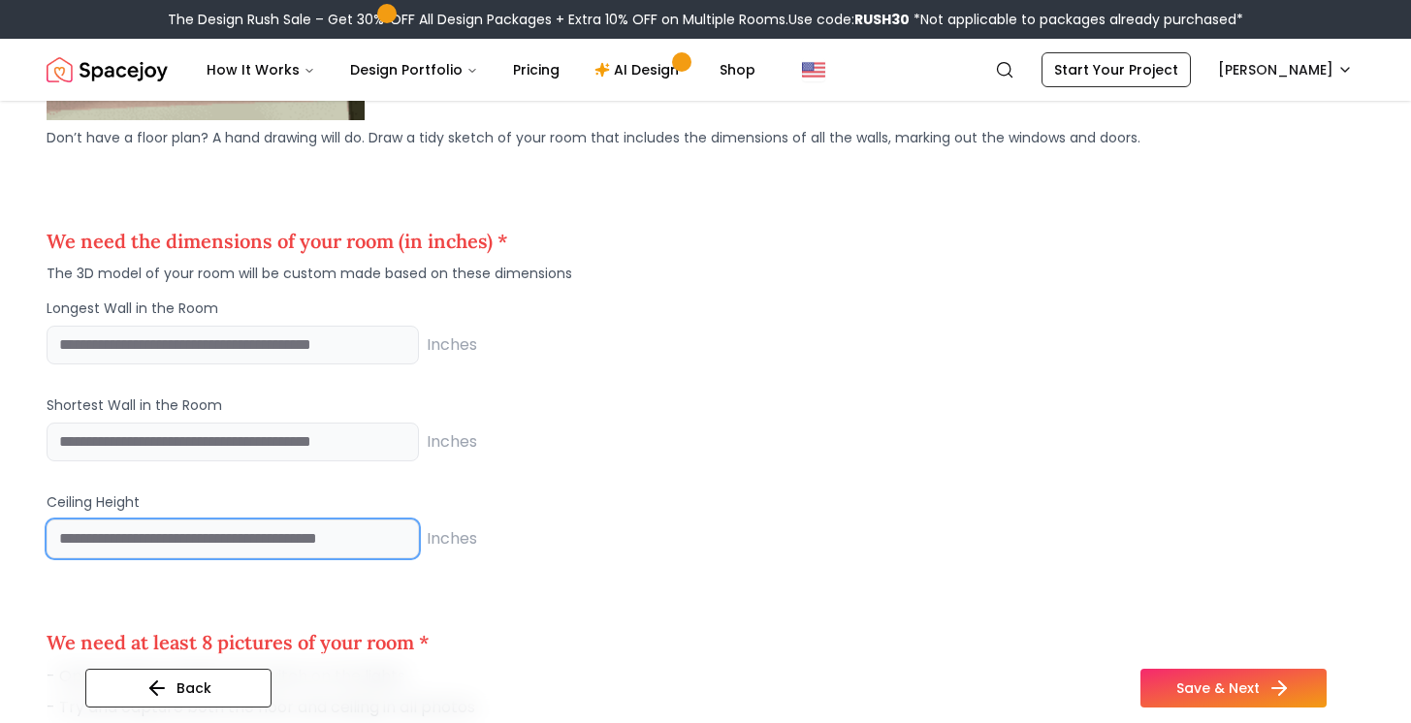
click at [333, 543] on input "number" at bounding box center [233, 539] width 372 height 39
type input "*"
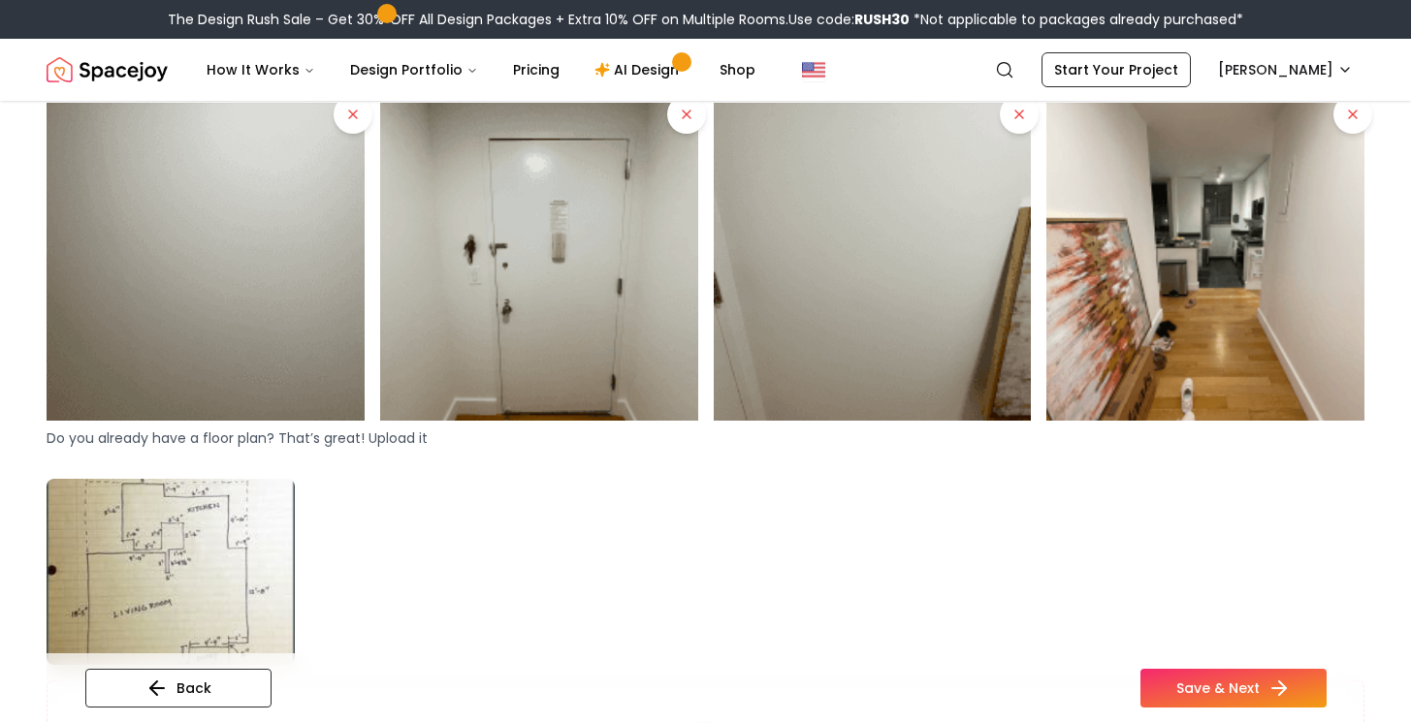
scroll to position [772, 0]
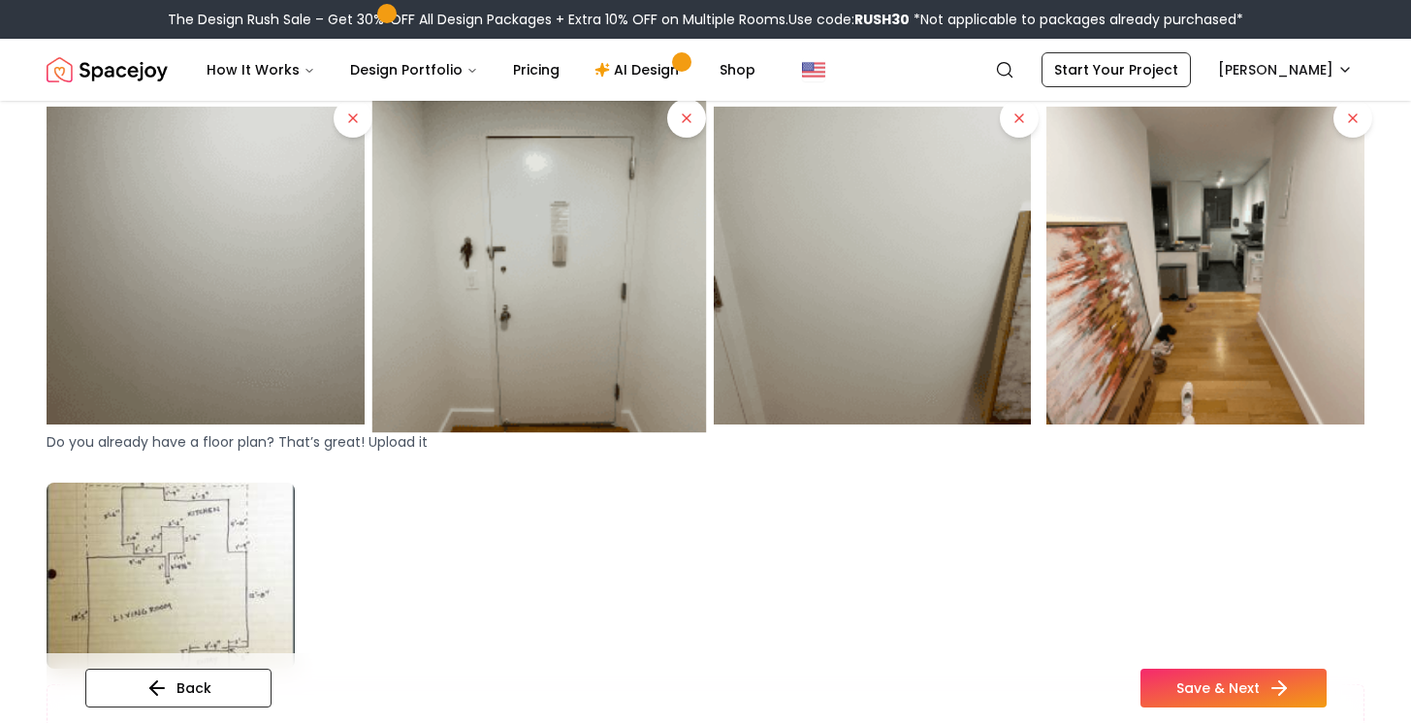
type input "**"
click at [495, 240] on img at bounding box center [539, 266] width 334 height 334
click at [525, 296] on img at bounding box center [539, 266] width 334 height 334
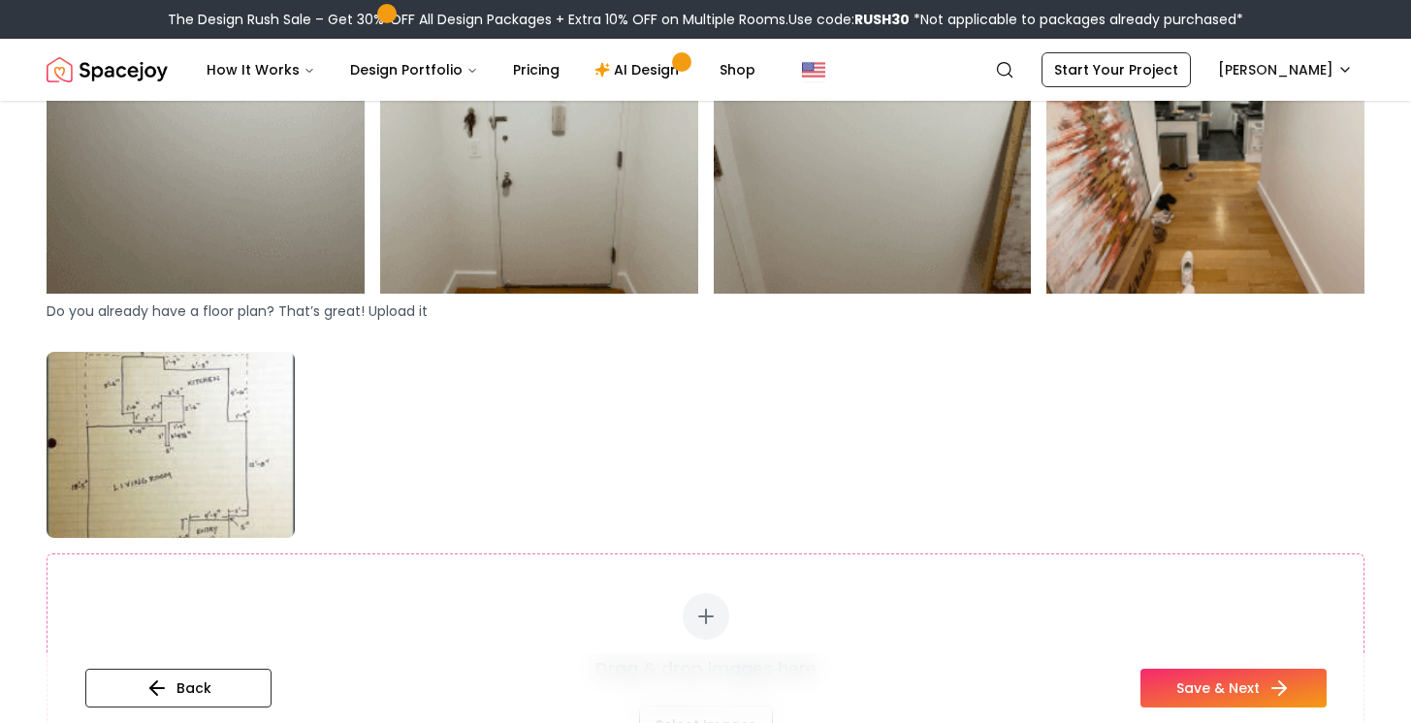
scroll to position [910, 0]
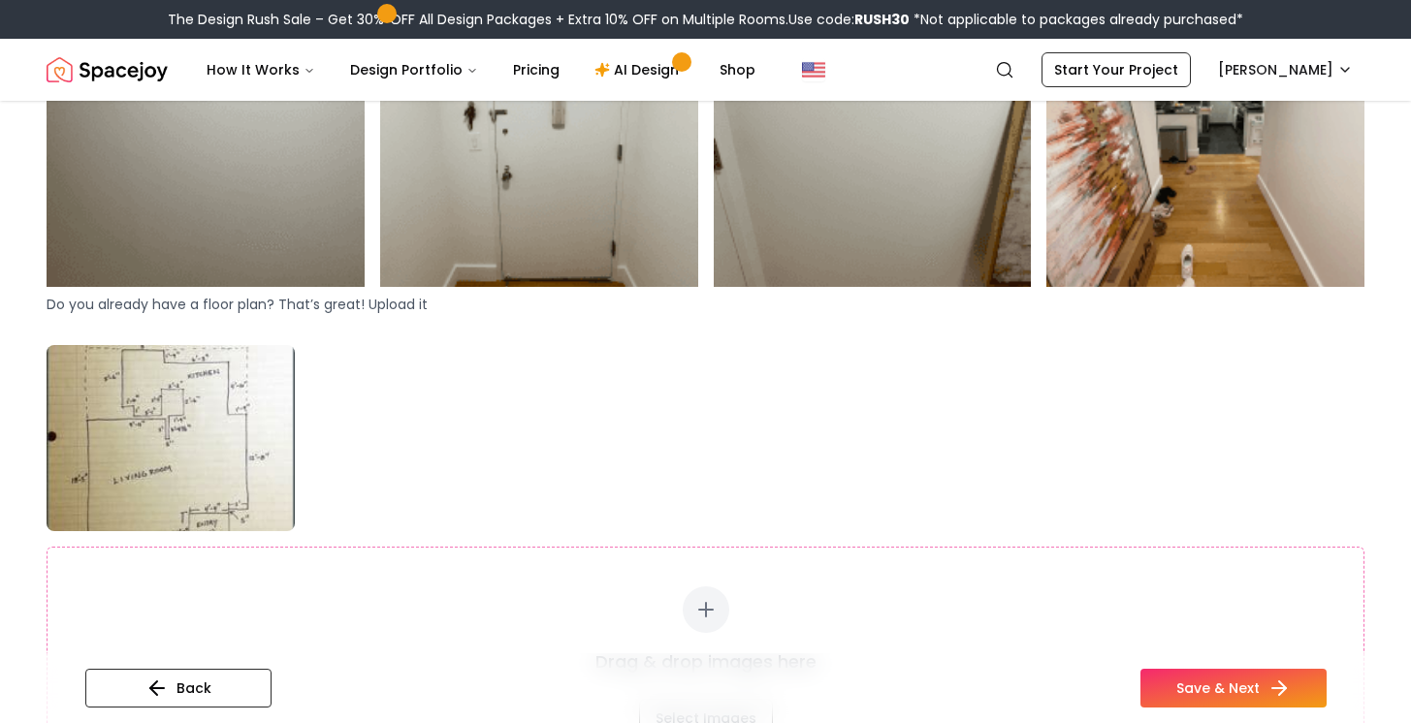
click at [214, 464] on img at bounding box center [171, 438] width 248 height 186
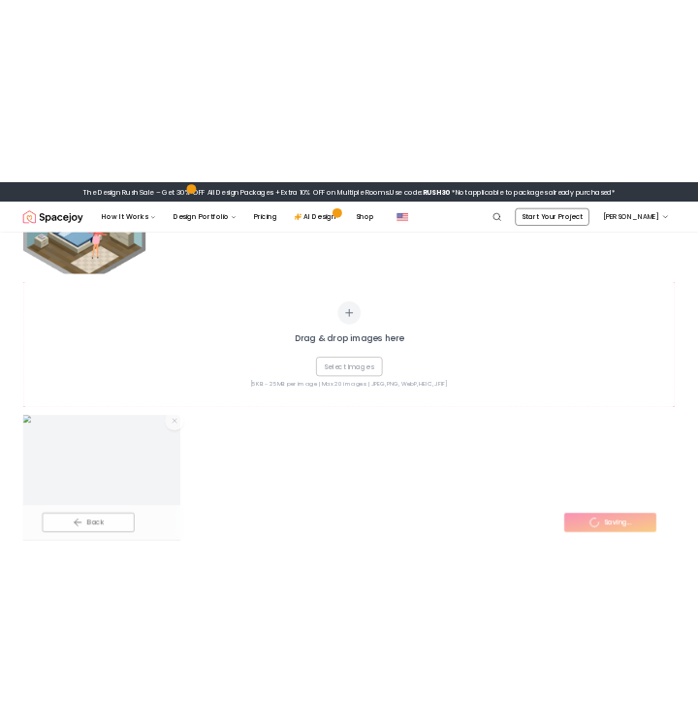
scroll to position [2707, 0]
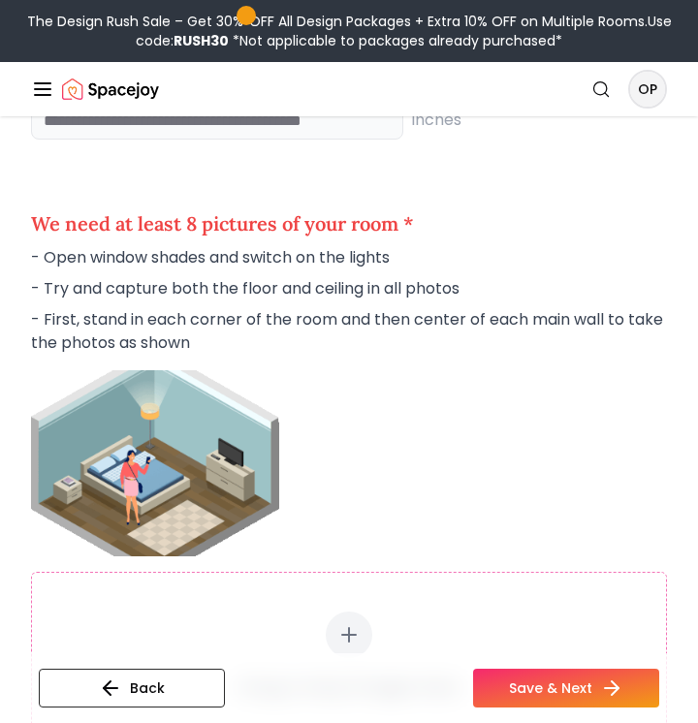
click at [399, 610] on div "Drag & drop images here Select Images [5KB - 25MB per image | Max 20 images | J…" at bounding box center [349, 699] width 636 height 254
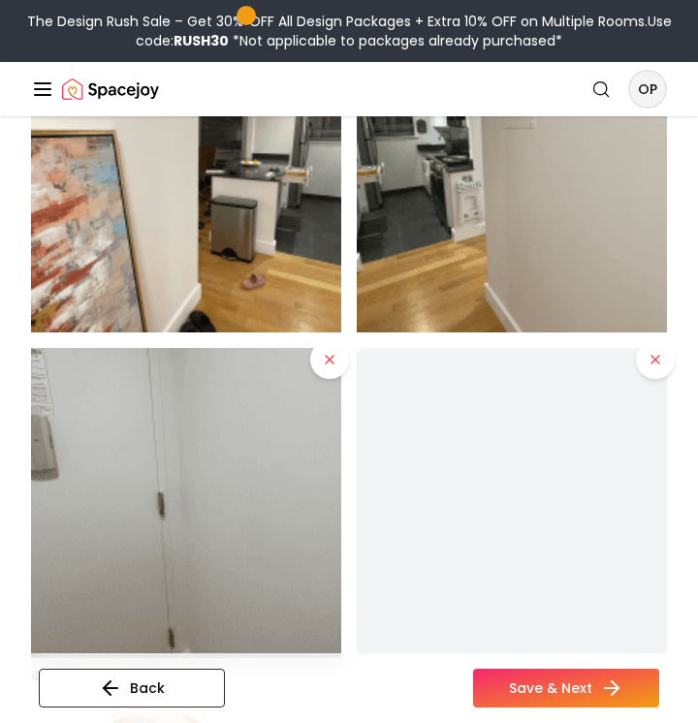
scroll to position [3526, 0]
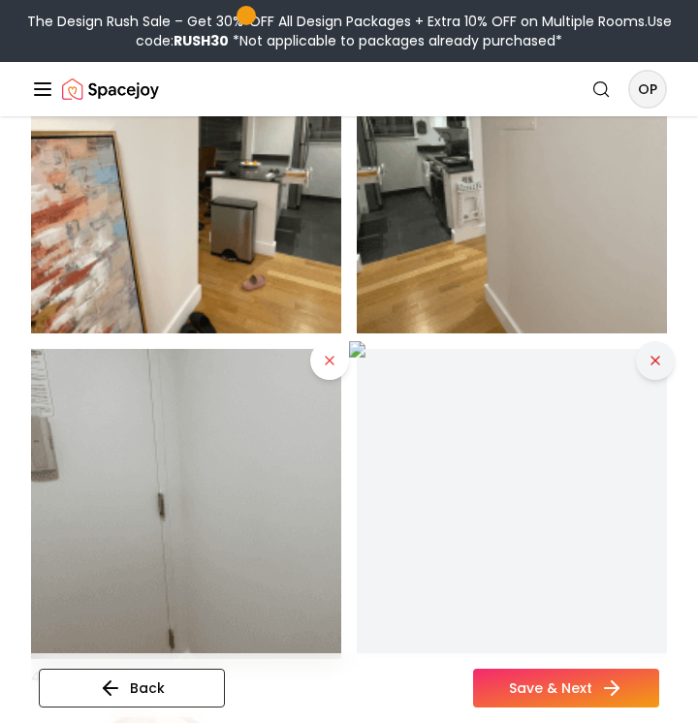
click at [652, 361] on icon at bounding box center [656, 361] width 16 height 16
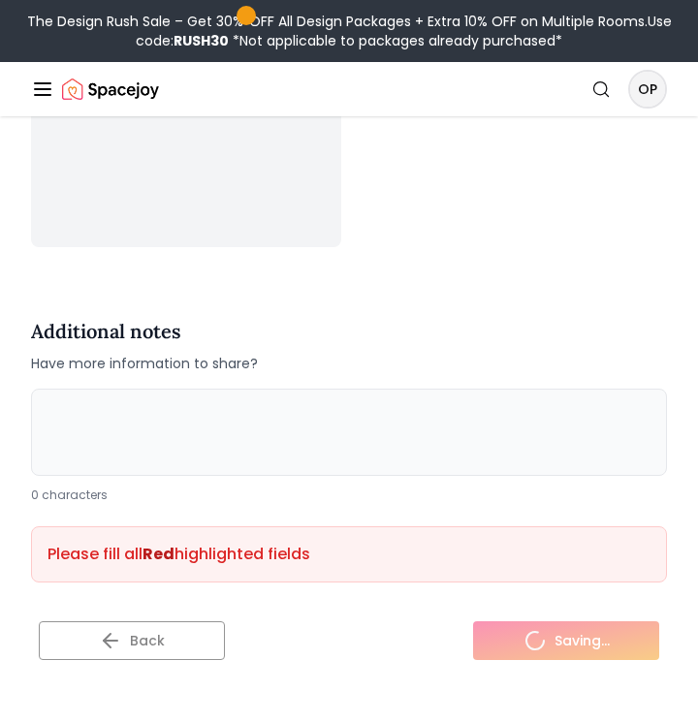
scroll to position [5851, 0]
click at [477, 440] on textarea at bounding box center [349, 433] width 636 height 87
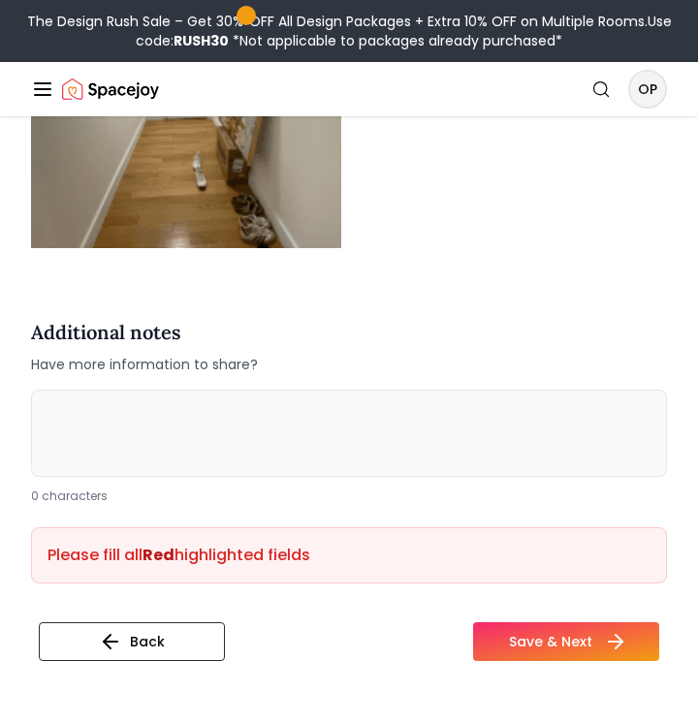
click at [570, 642] on button "Save & Next" at bounding box center [566, 642] width 186 height 39
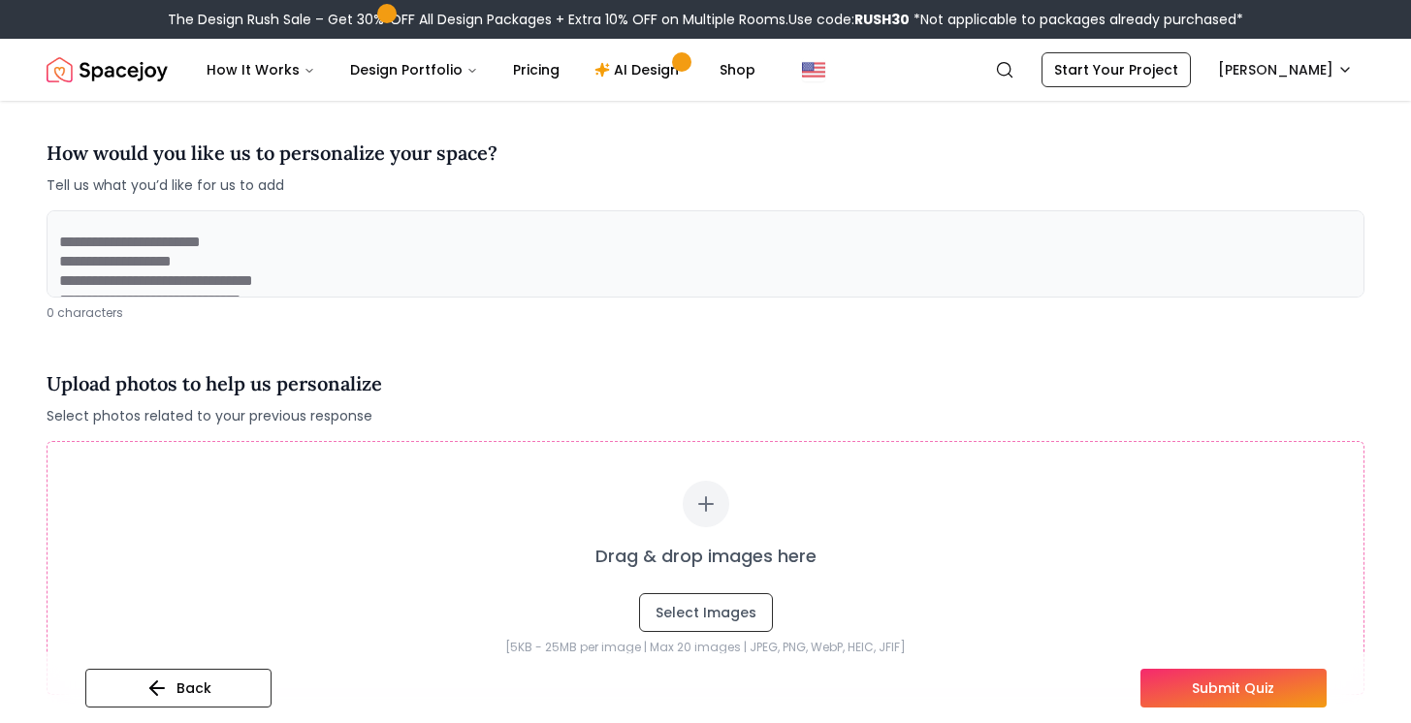
scroll to position [32, 0]
click at [841, 254] on textarea at bounding box center [706, 253] width 1318 height 87
click at [721, 239] on textarea at bounding box center [706, 253] width 1318 height 87
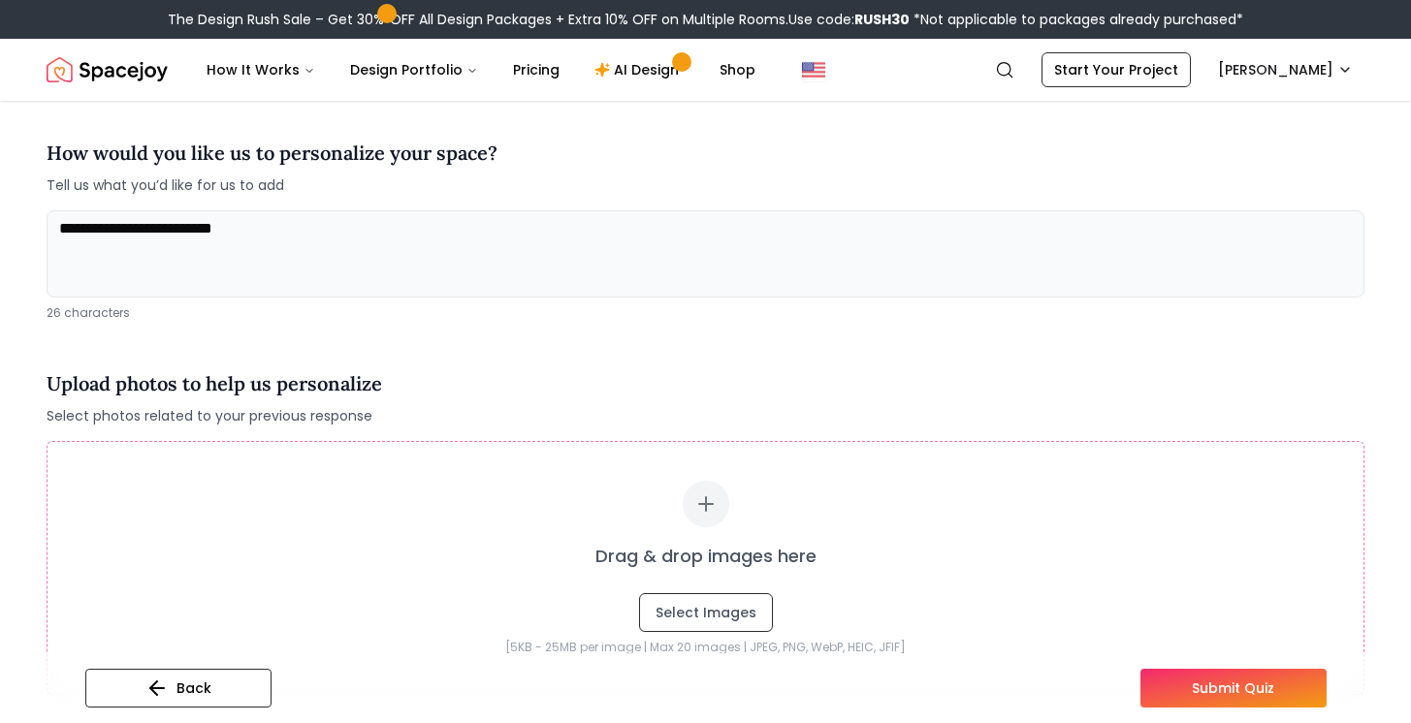
type textarea "**********"
drag, startPoint x: 657, startPoint y: 226, endPoint x: 469, endPoint y: -36, distance: 322.4
type textarea "**********"
drag, startPoint x: 265, startPoint y: 249, endPoint x: 208, endPoint y: 219, distance: 63.8
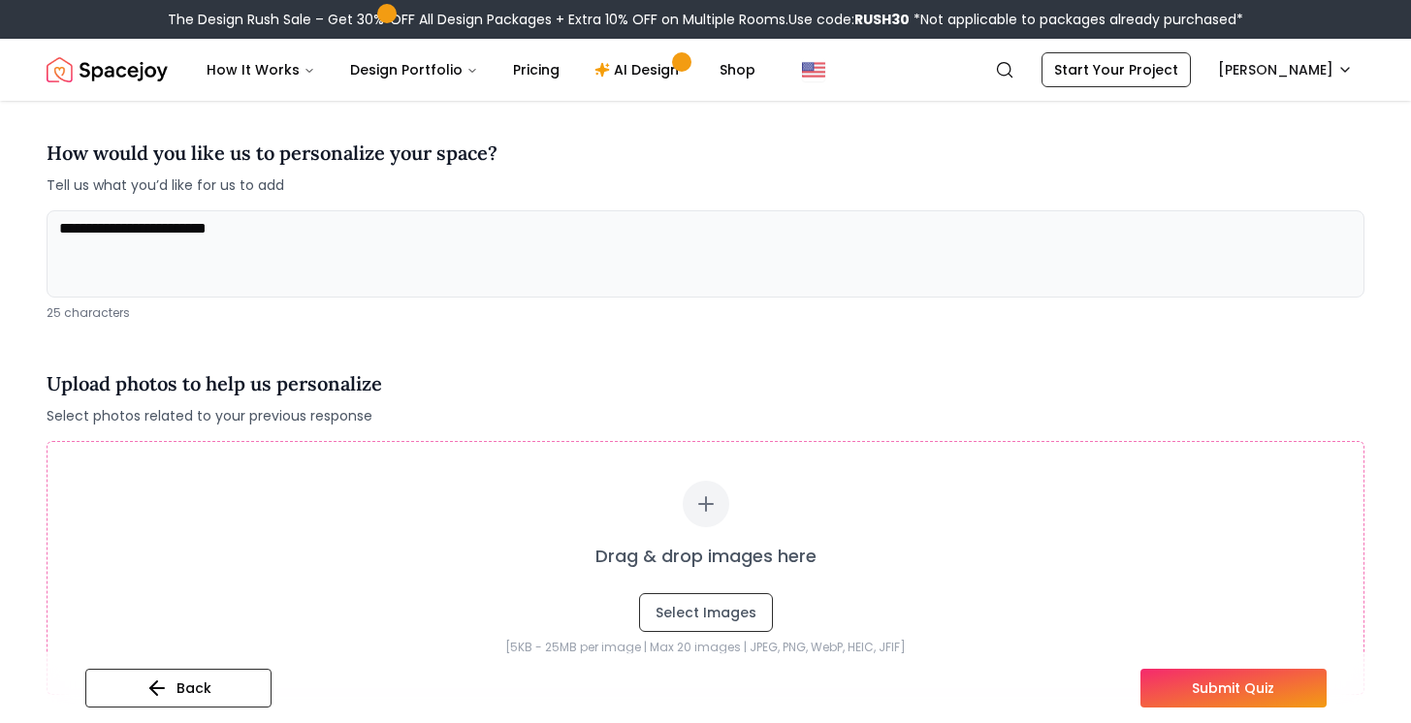
click at [208, 219] on textarea "**********" at bounding box center [706, 253] width 1318 height 87
click at [321, 237] on textarea "**********" at bounding box center [706, 253] width 1318 height 87
drag, startPoint x: 317, startPoint y: 237, endPoint x: 0, endPoint y: 161, distance: 326.0
click at [0, 161] on div "**********" at bounding box center [705, 392] width 1411 height 977
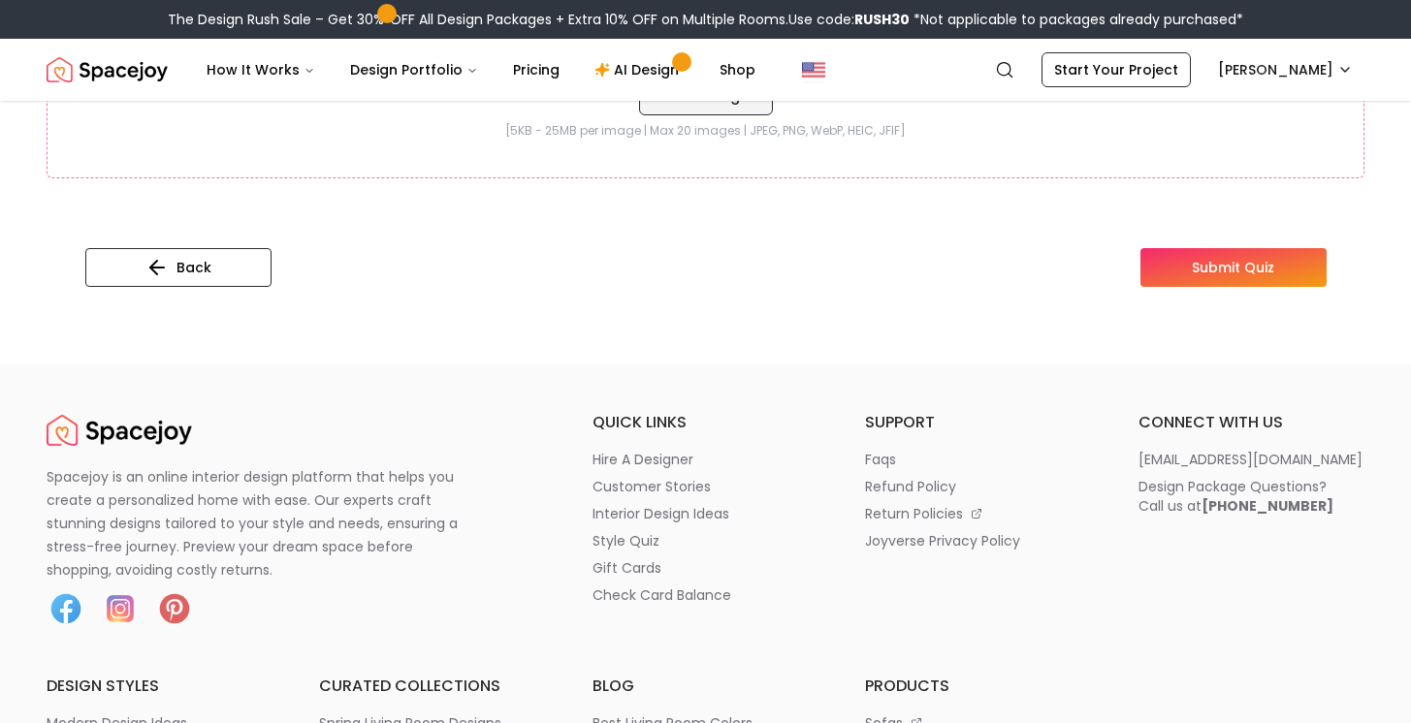
scroll to position [713, 0]
click at [1215, 273] on button "Submit Quiz" at bounding box center [1233, 268] width 186 height 39
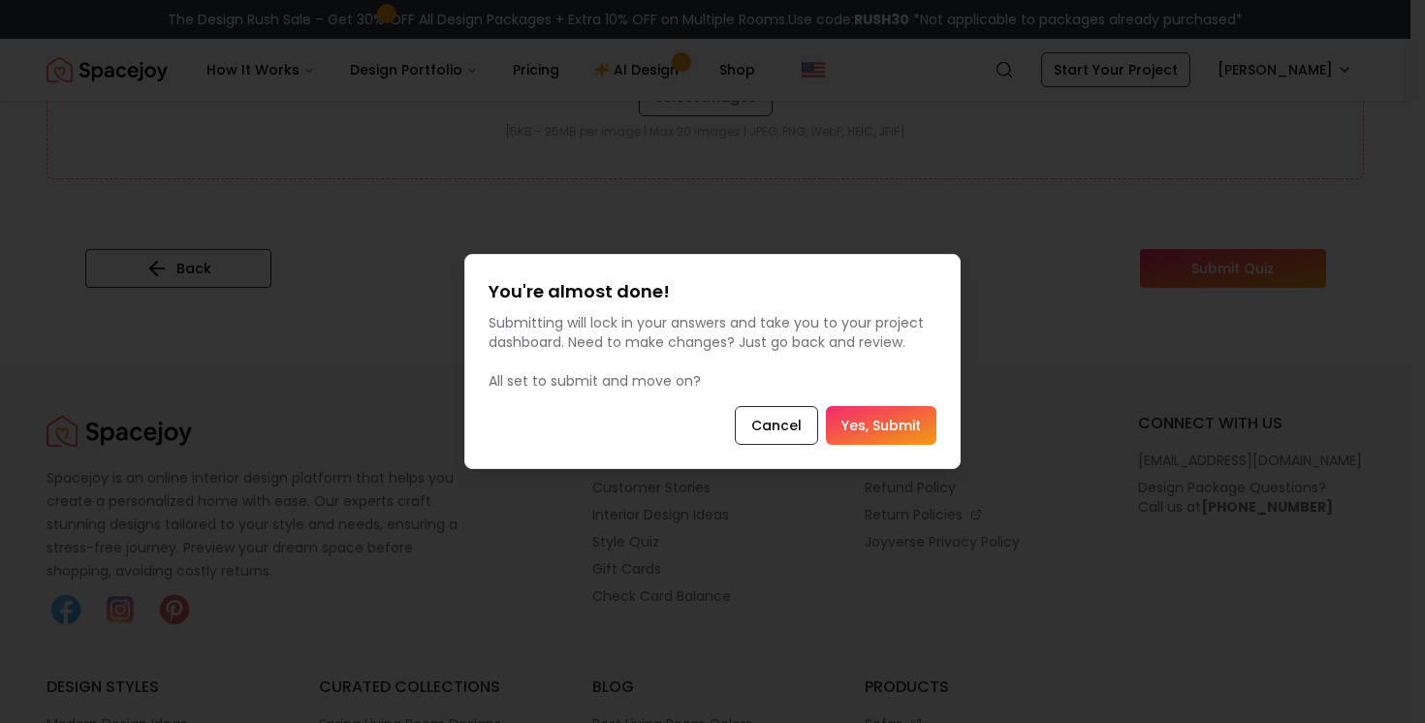
click at [892, 423] on button "Yes, Submit" at bounding box center [881, 425] width 111 height 39
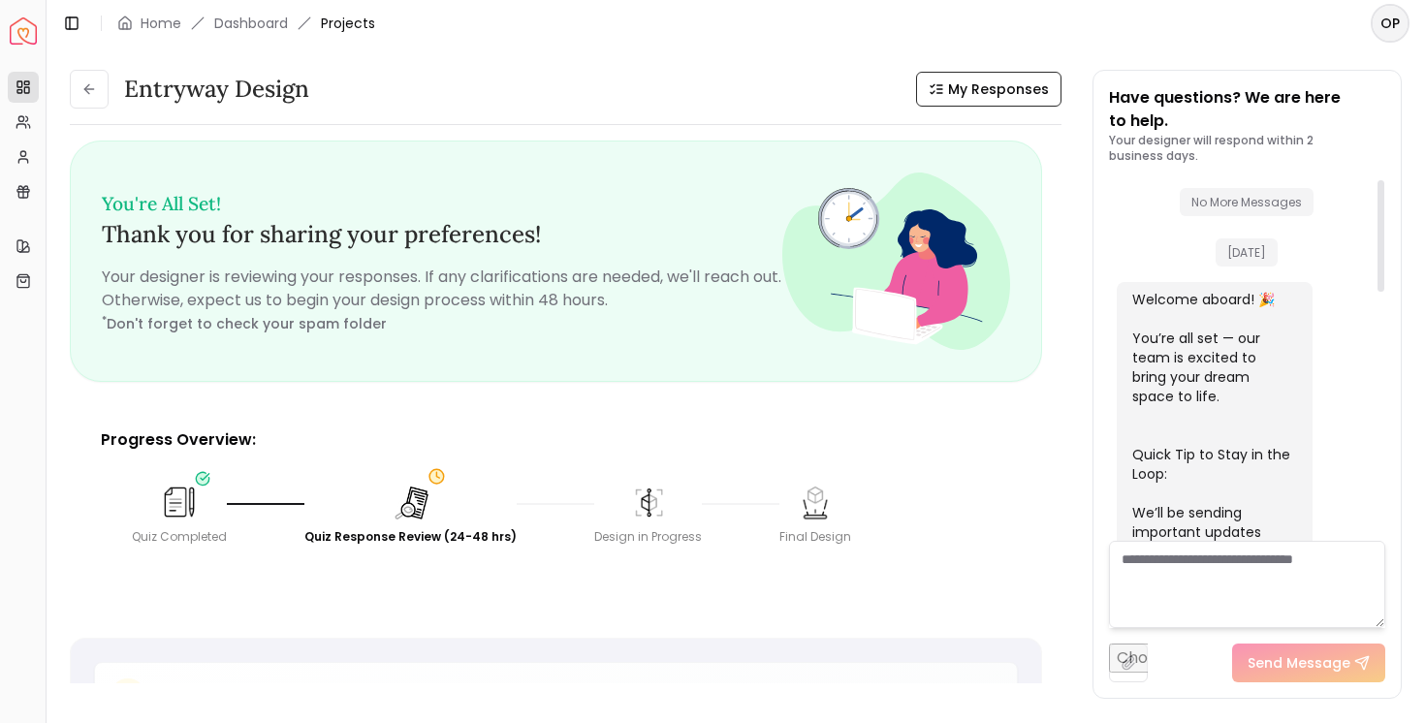
scroll to position [14, 0]
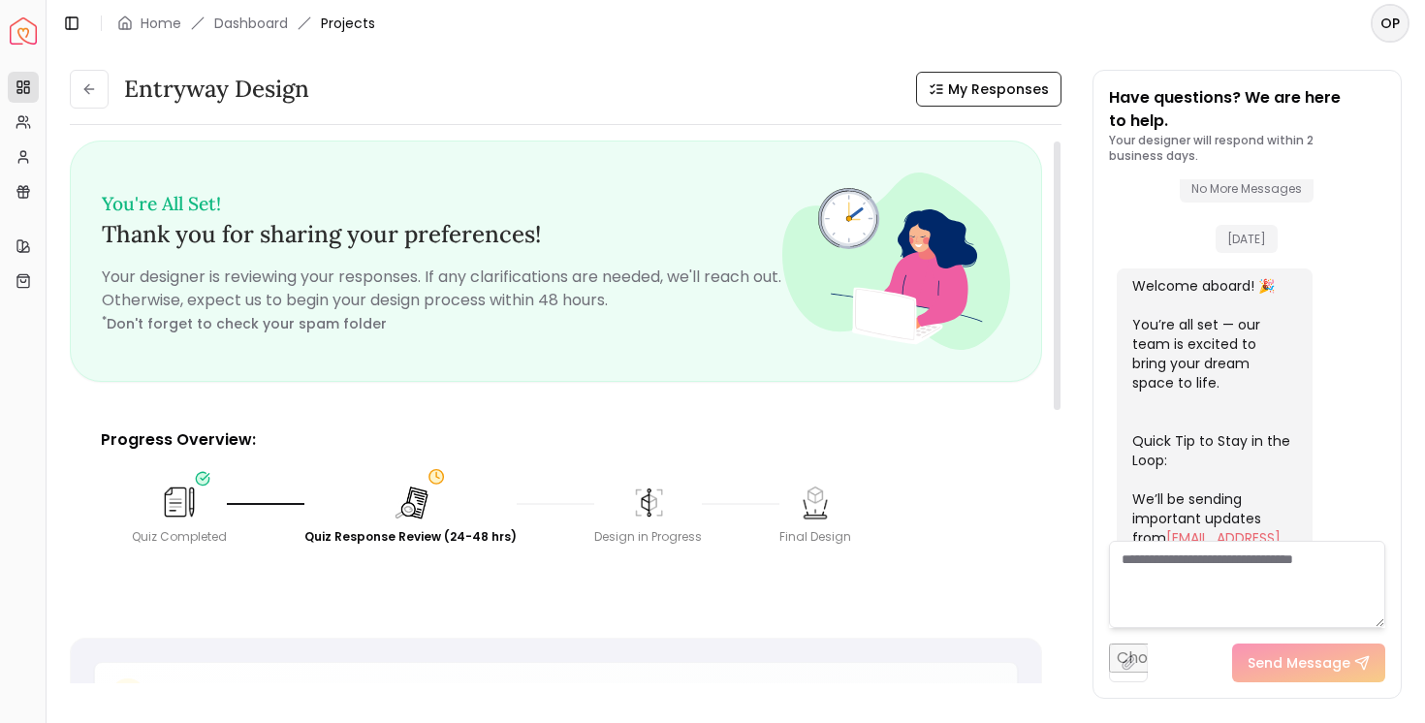
click at [396, 510] on img at bounding box center [411, 503] width 43 height 43
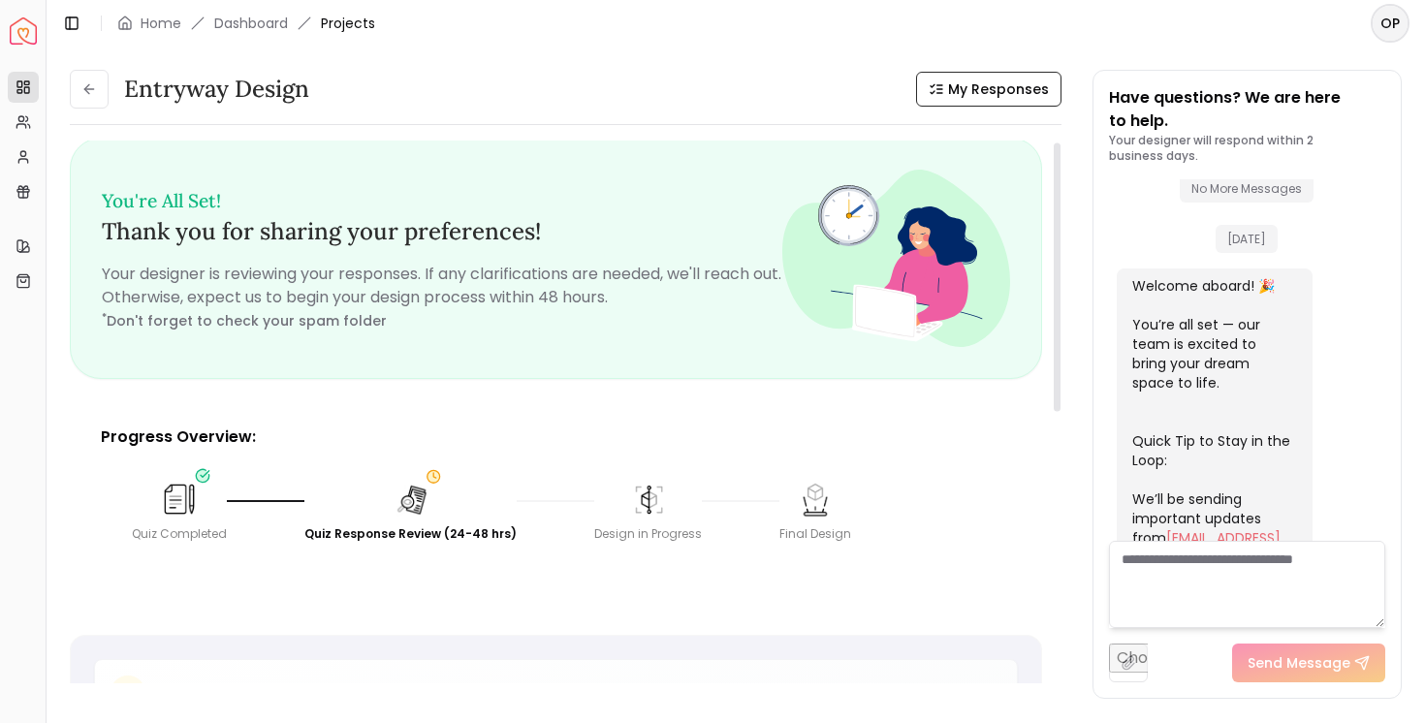
click at [422, 520] on div "Quiz Response Review (24-48 hrs)" at bounding box center [410, 511] width 212 height 62
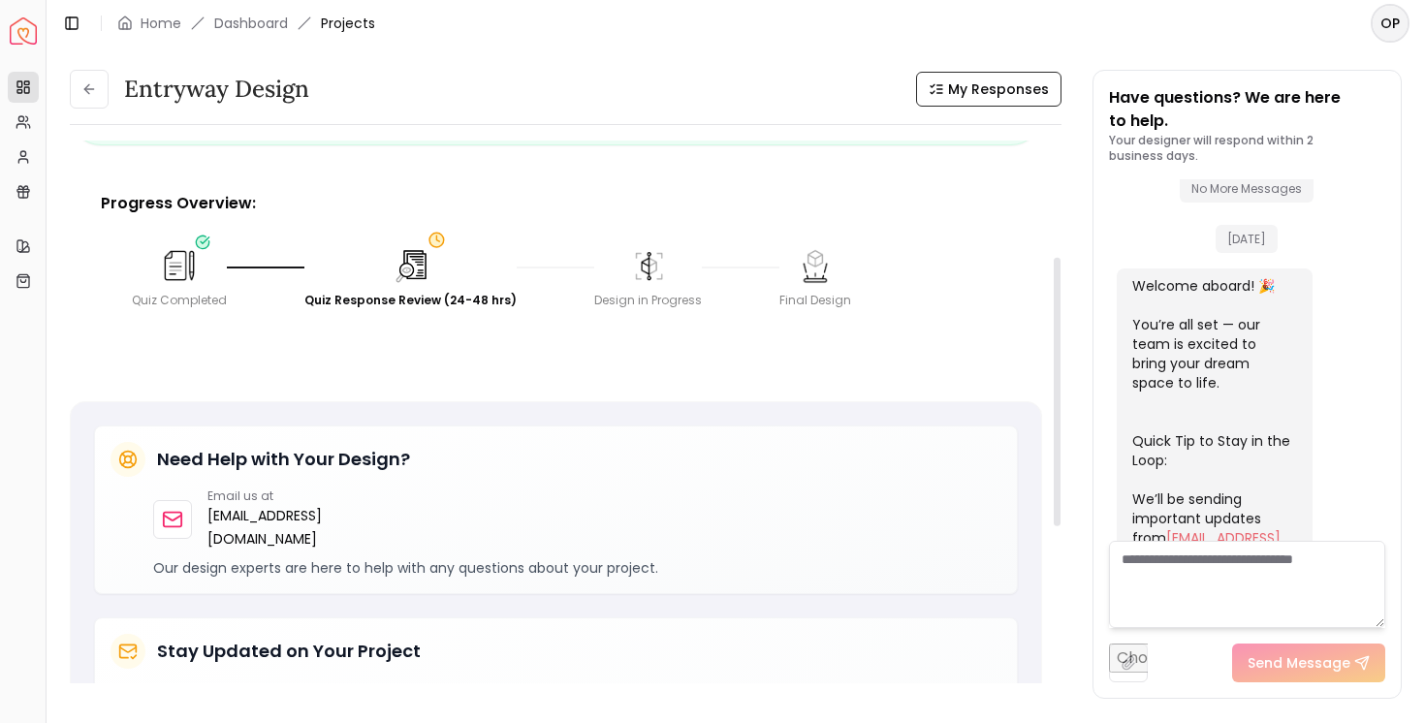
scroll to position [229, 0]
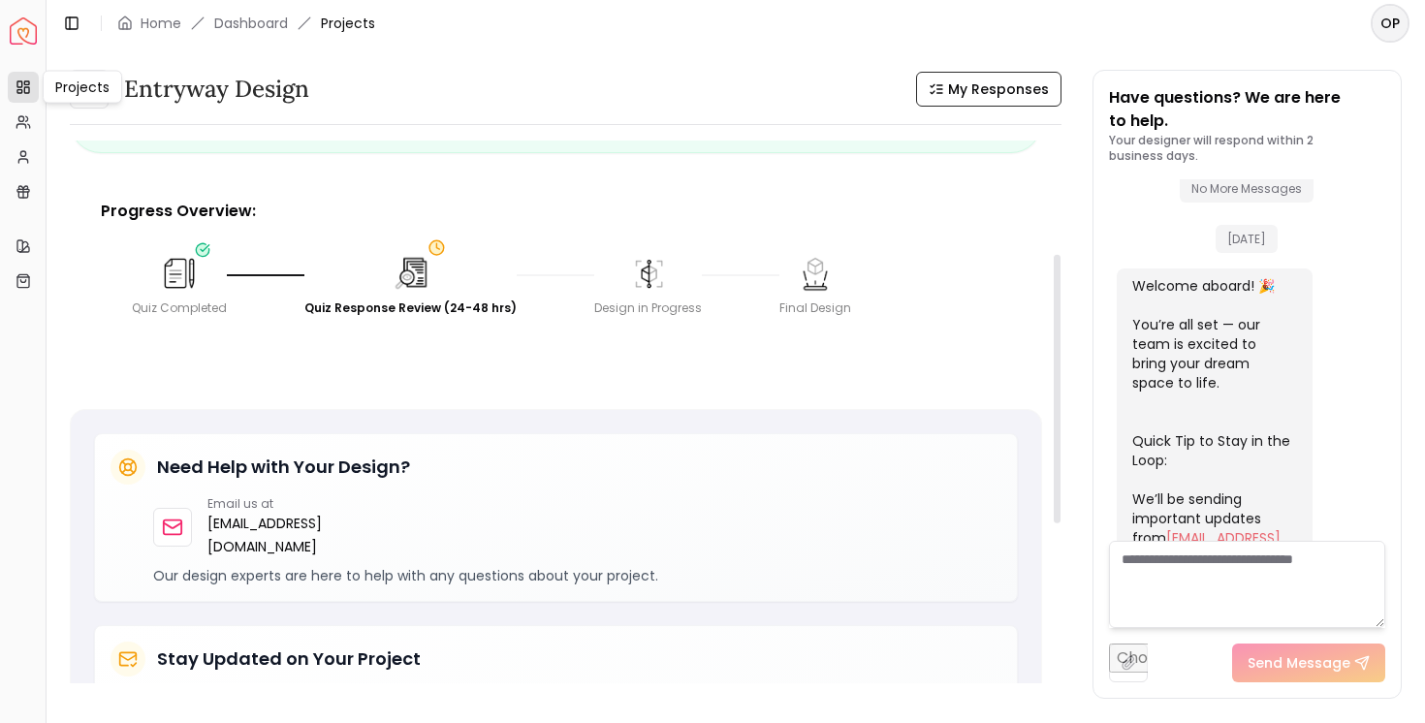
click at [13, 28] on img "Spacejoy" at bounding box center [23, 30] width 27 height 27
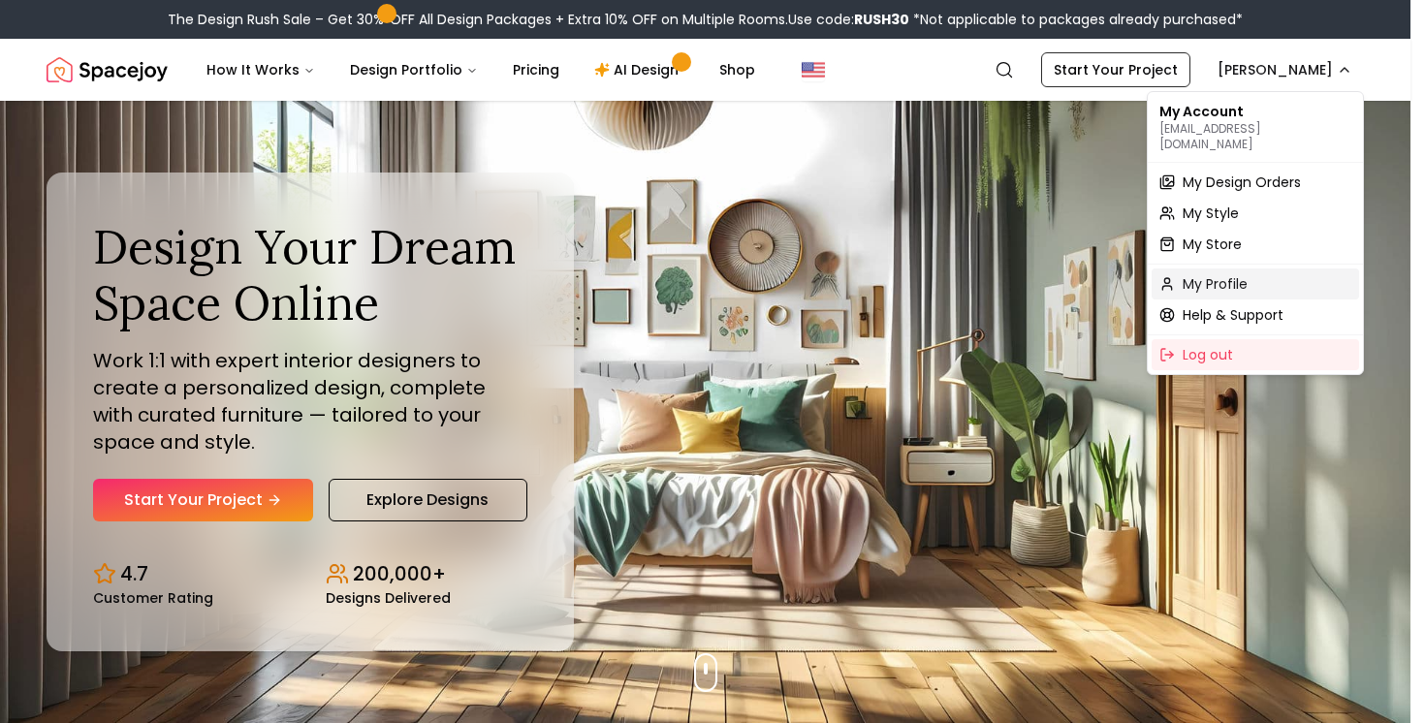
click at [1262, 269] on div "My Profile" at bounding box center [1256, 284] width 208 height 31
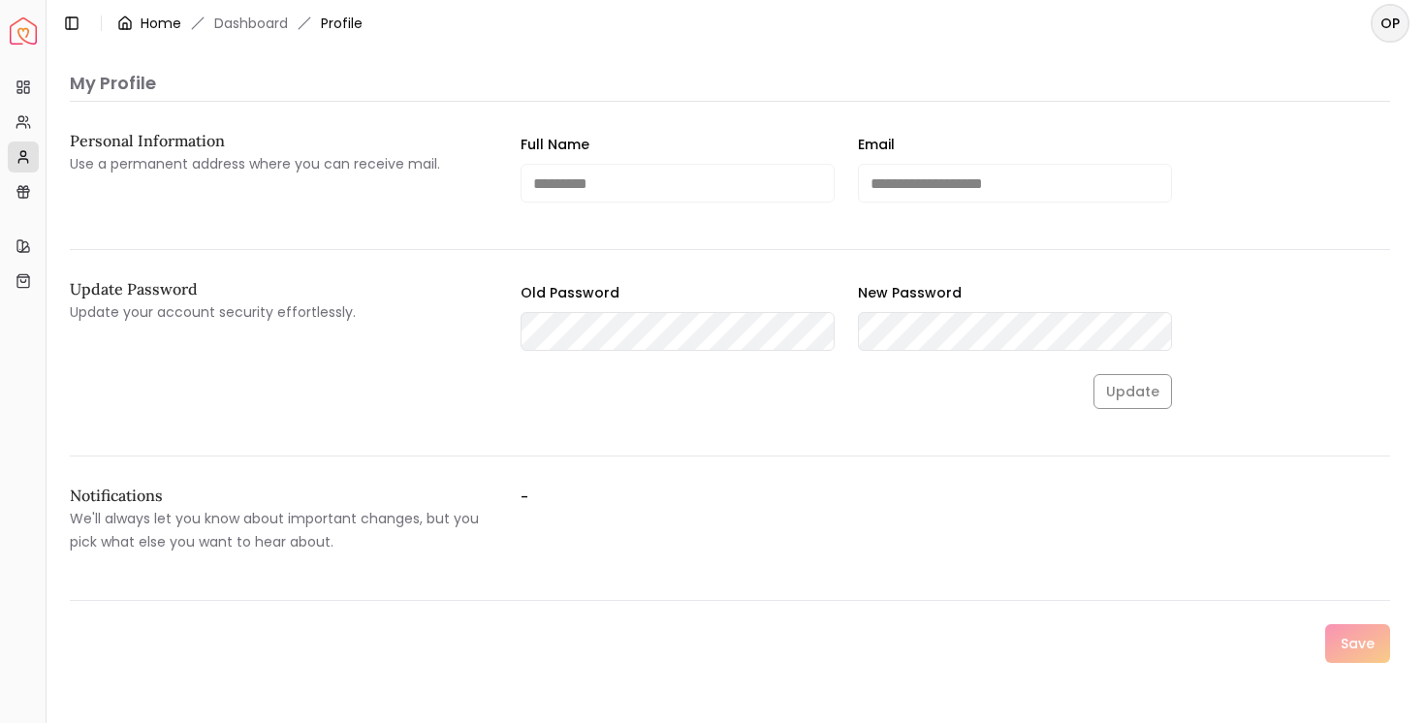
click at [150, 21] on link "Home" at bounding box center [161, 23] width 41 height 19
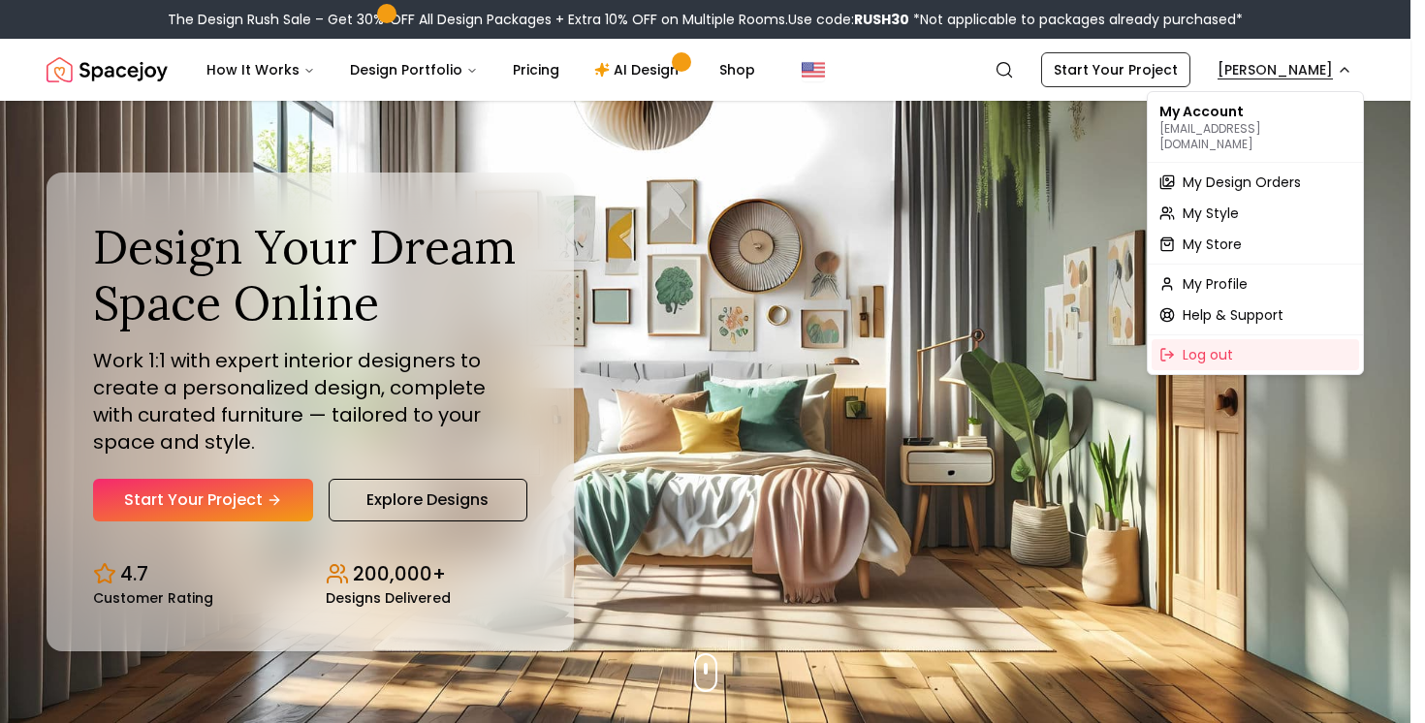
click at [1231, 174] on span "My Design Orders" at bounding box center [1242, 182] width 118 height 19
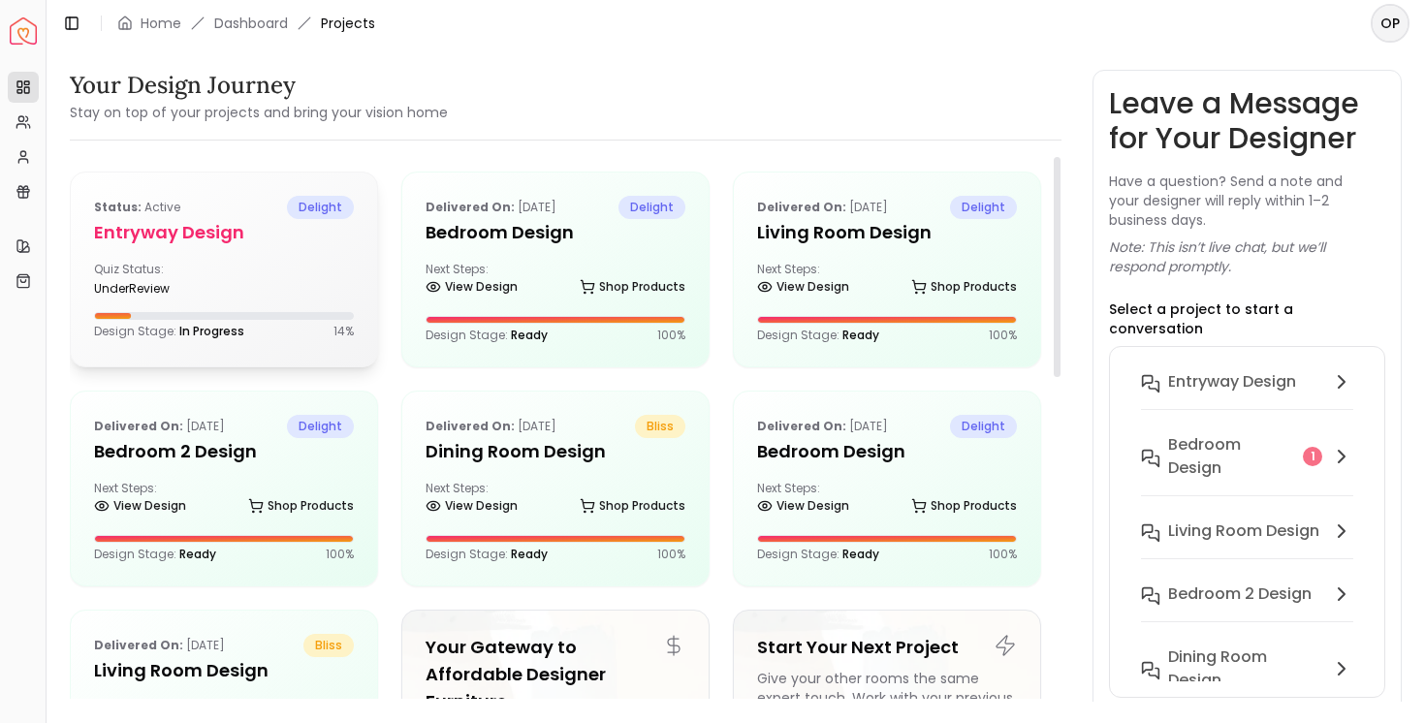
click at [310, 284] on div "Quiz Status: underReview" at bounding box center [224, 279] width 260 height 35
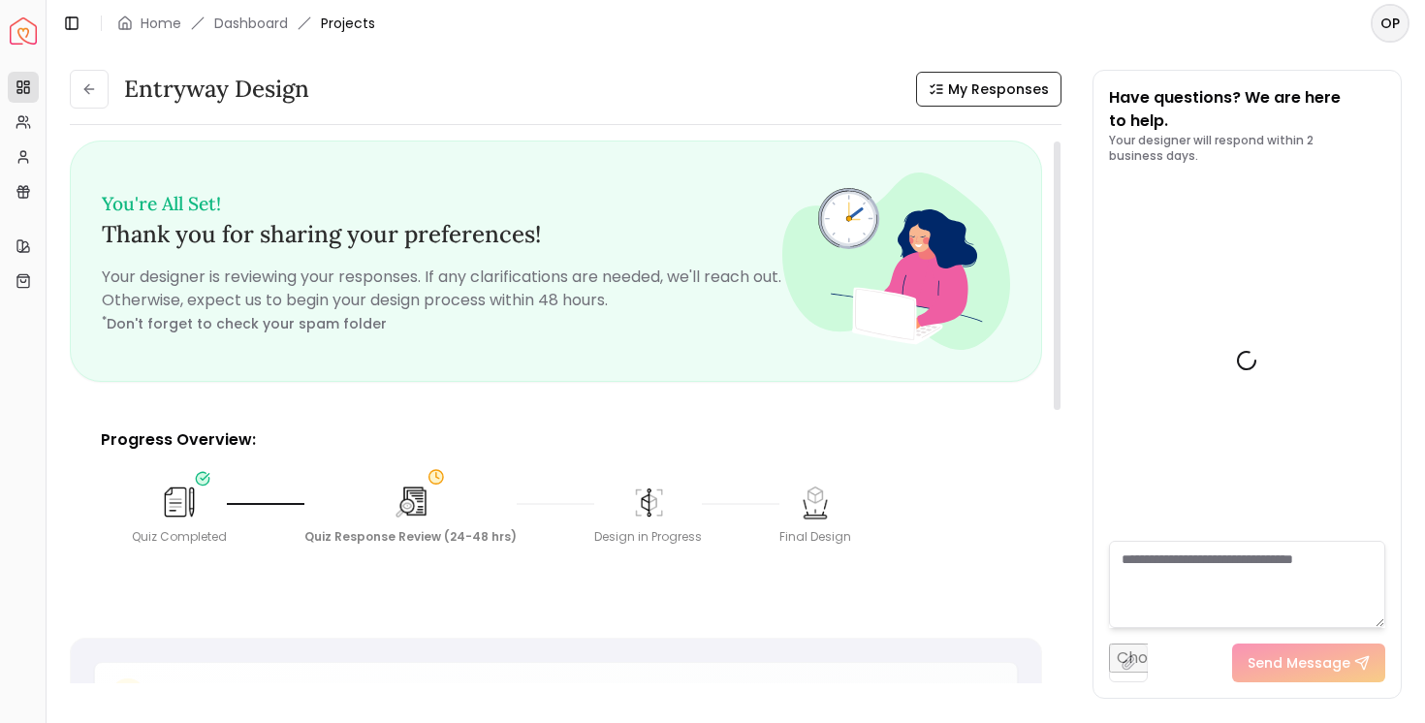
scroll to position [783, 0]
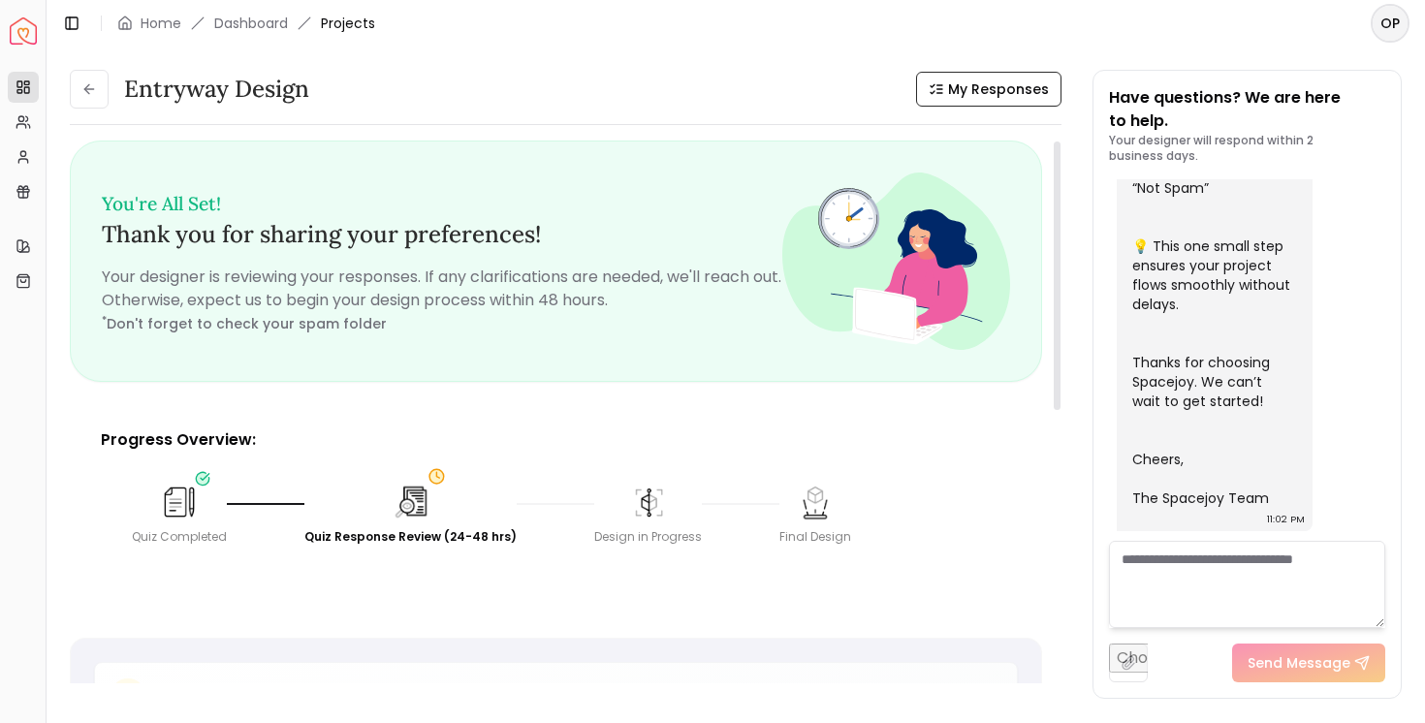
click at [1212, 576] on textarea at bounding box center [1247, 584] width 277 height 87
type textarea "*"
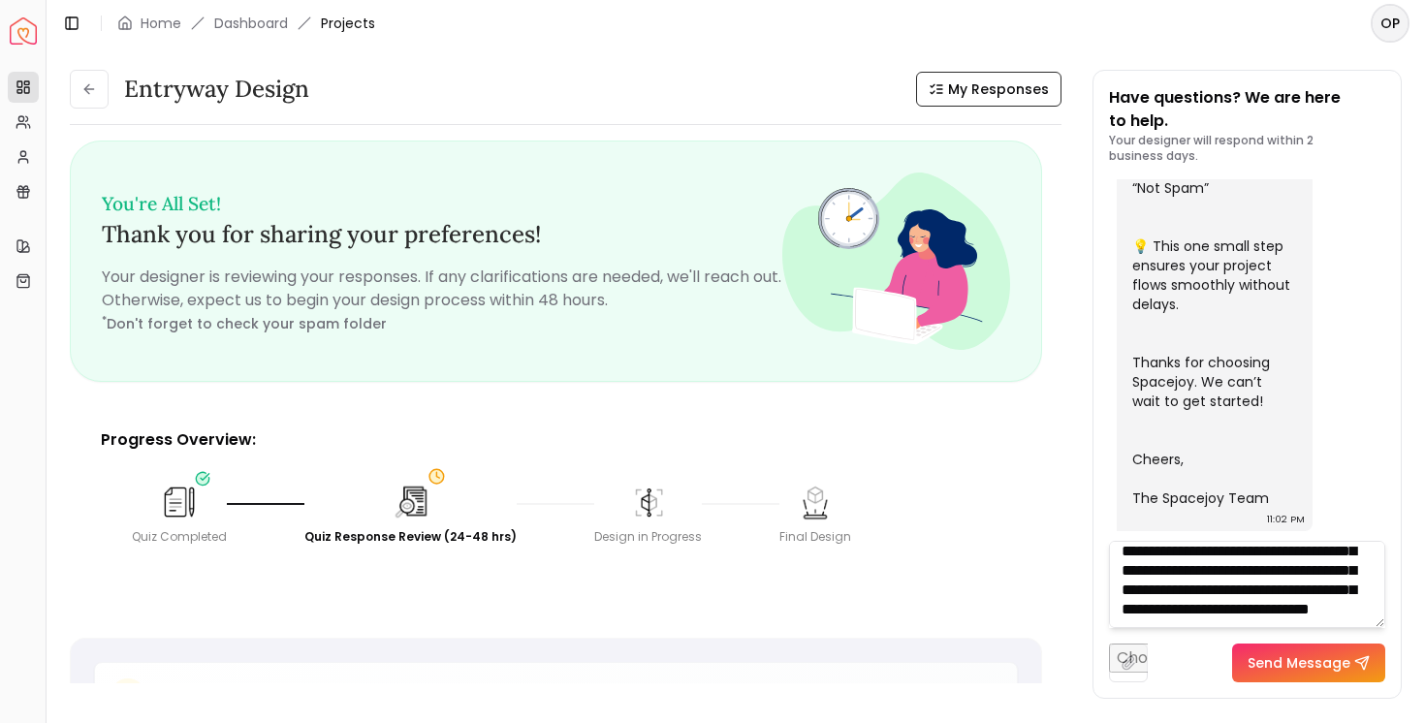
scroll to position [98, 0]
type textarea "**********"
click at [1339, 661] on button "Send Message" at bounding box center [1308, 663] width 153 height 39
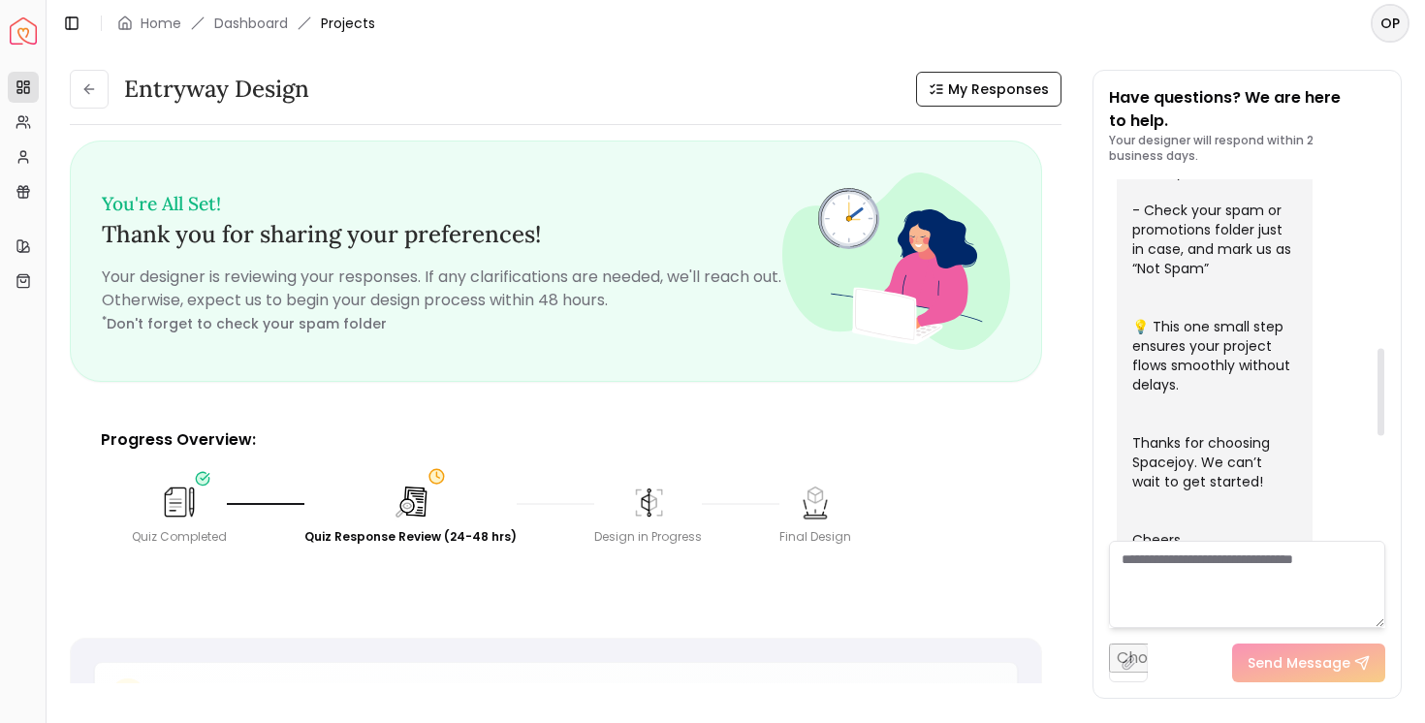
scroll to position [0, 0]
